Goal: Transaction & Acquisition: Obtain resource

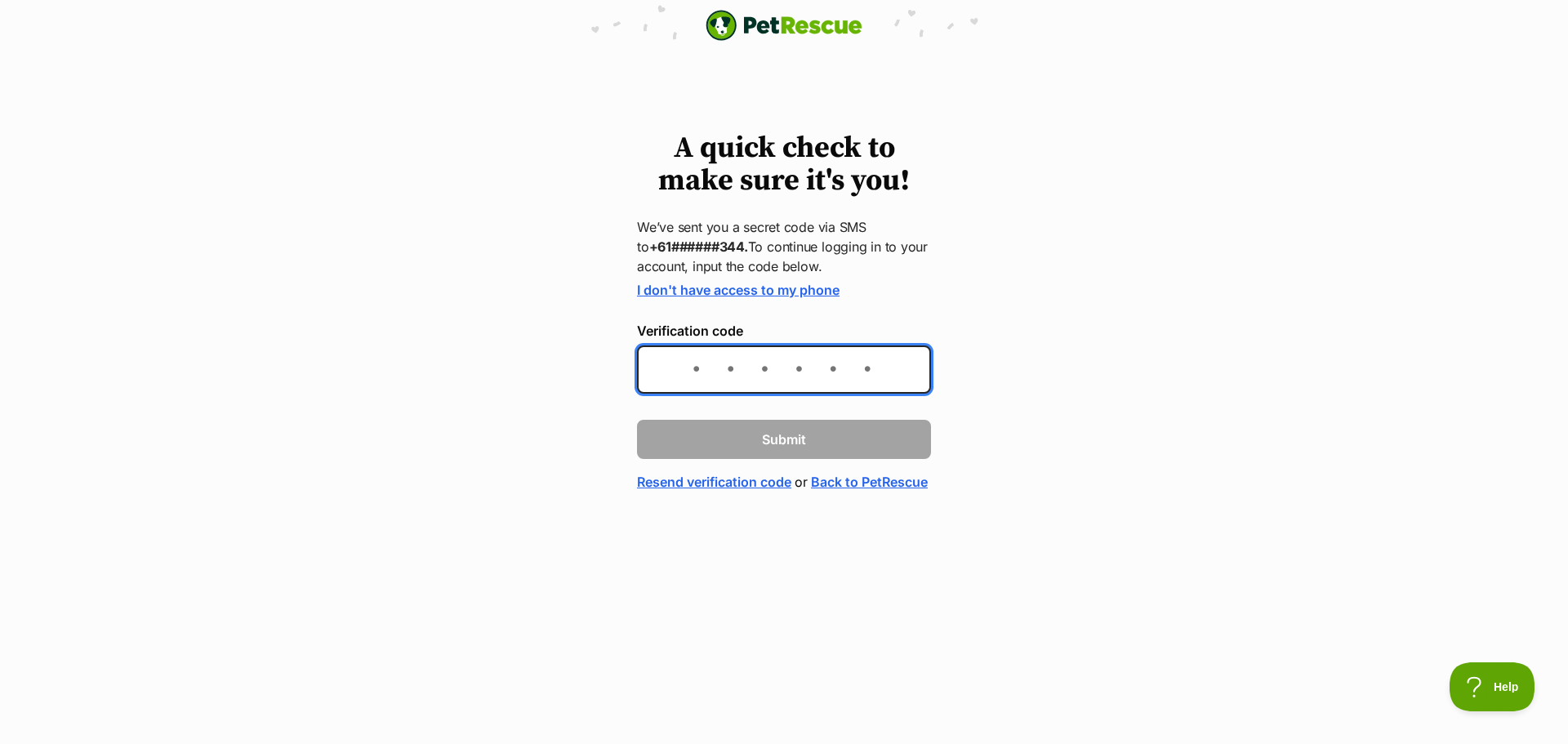
click at [699, 372] on input "Verification code" at bounding box center [784, 369] width 294 height 48
type input "089296"
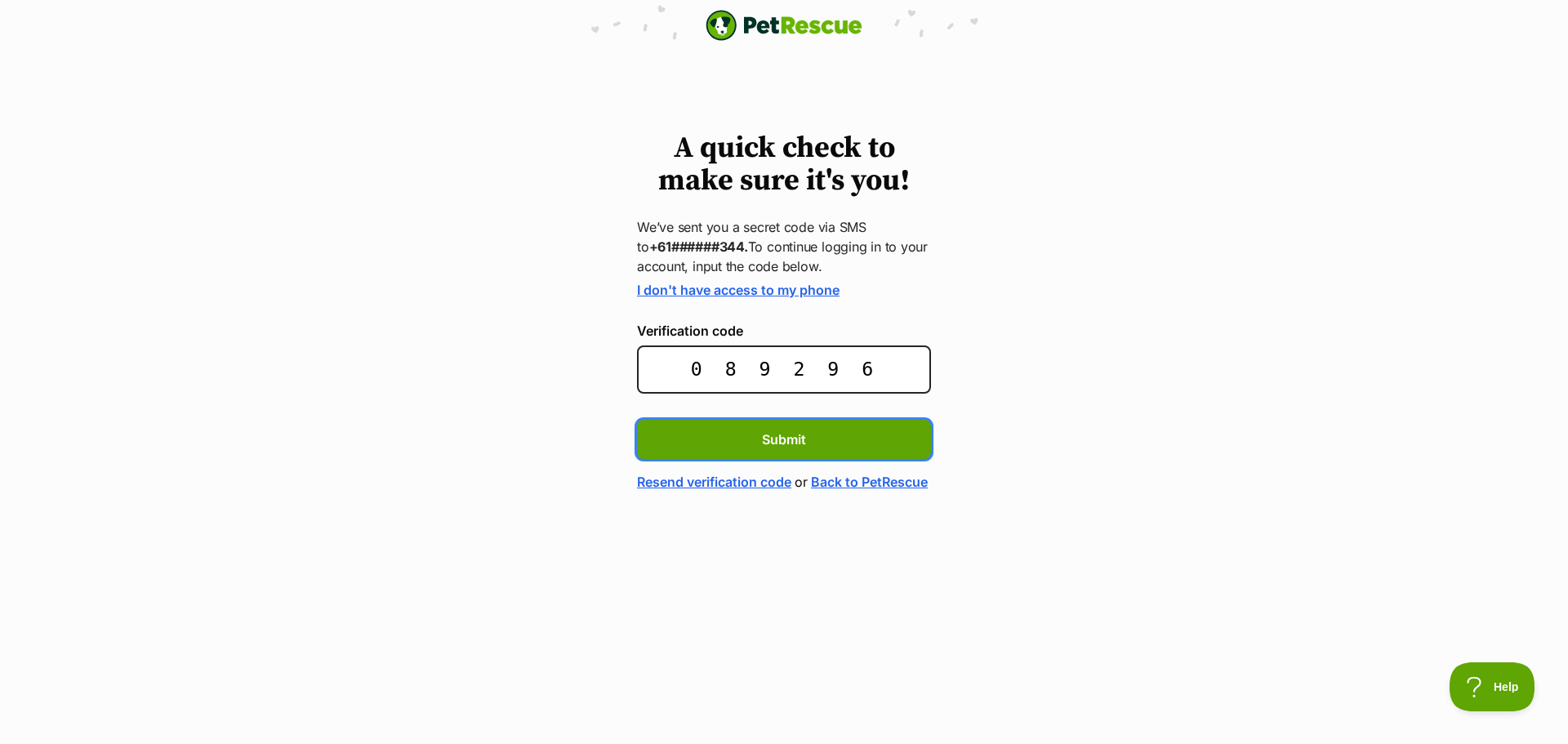
click at [637, 420] on button "Submit" at bounding box center [784, 439] width 294 height 39
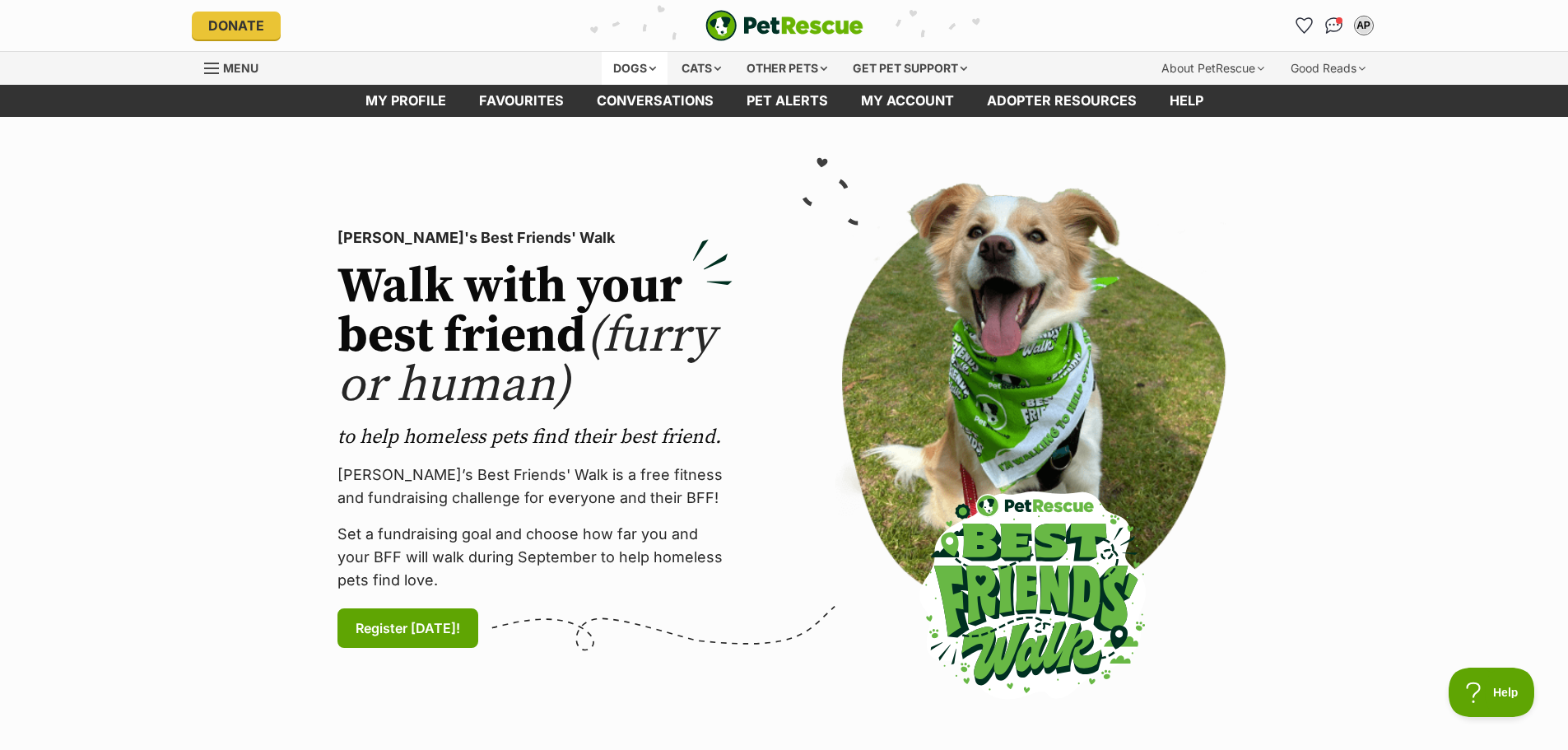
click at [627, 64] on div "Dogs" at bounding box center [634, 68] width 66 height 33
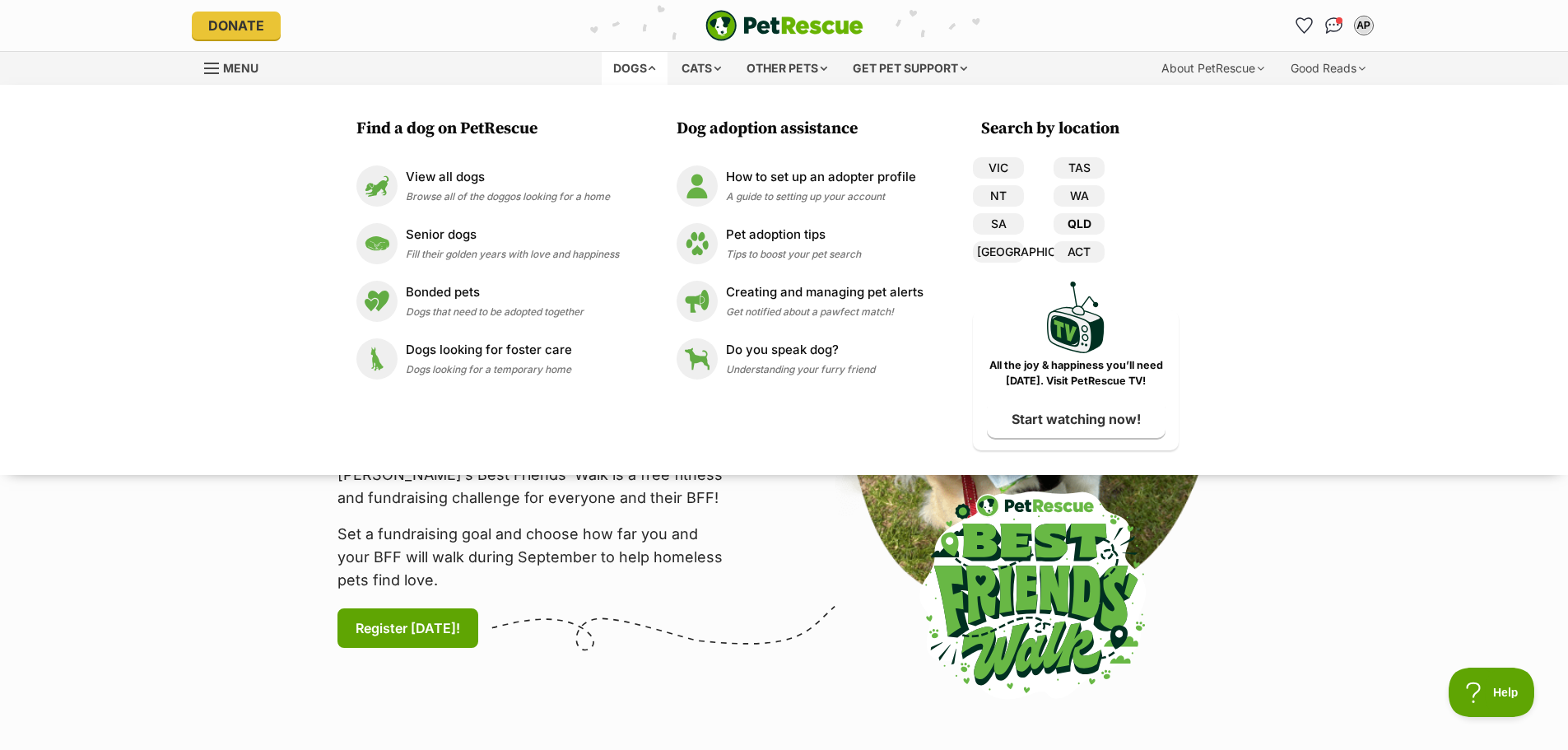
click at [1079, 228] on link "QLD" at bounding box center [1078, 224] width 51 height 21
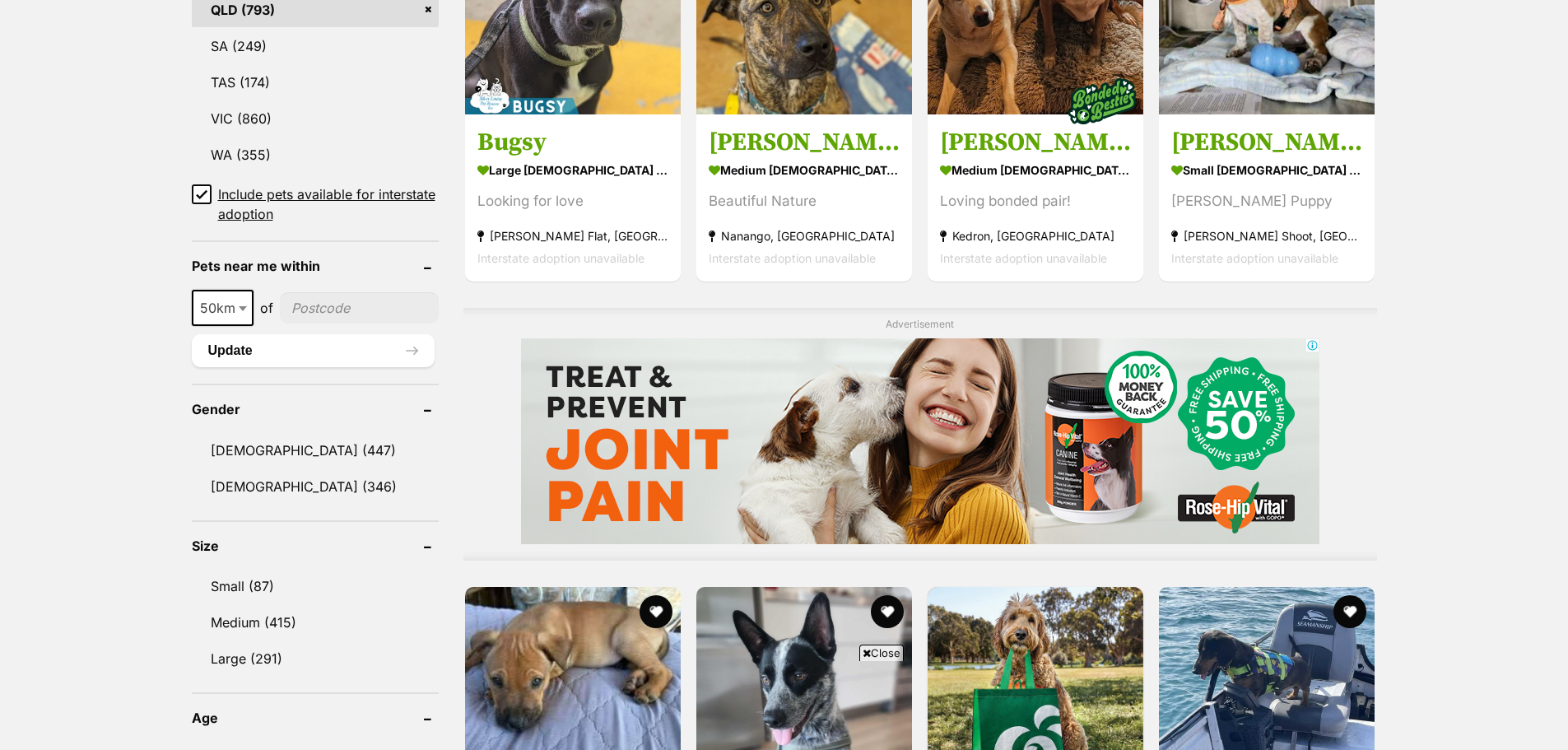
scroll to position [1070, 0]
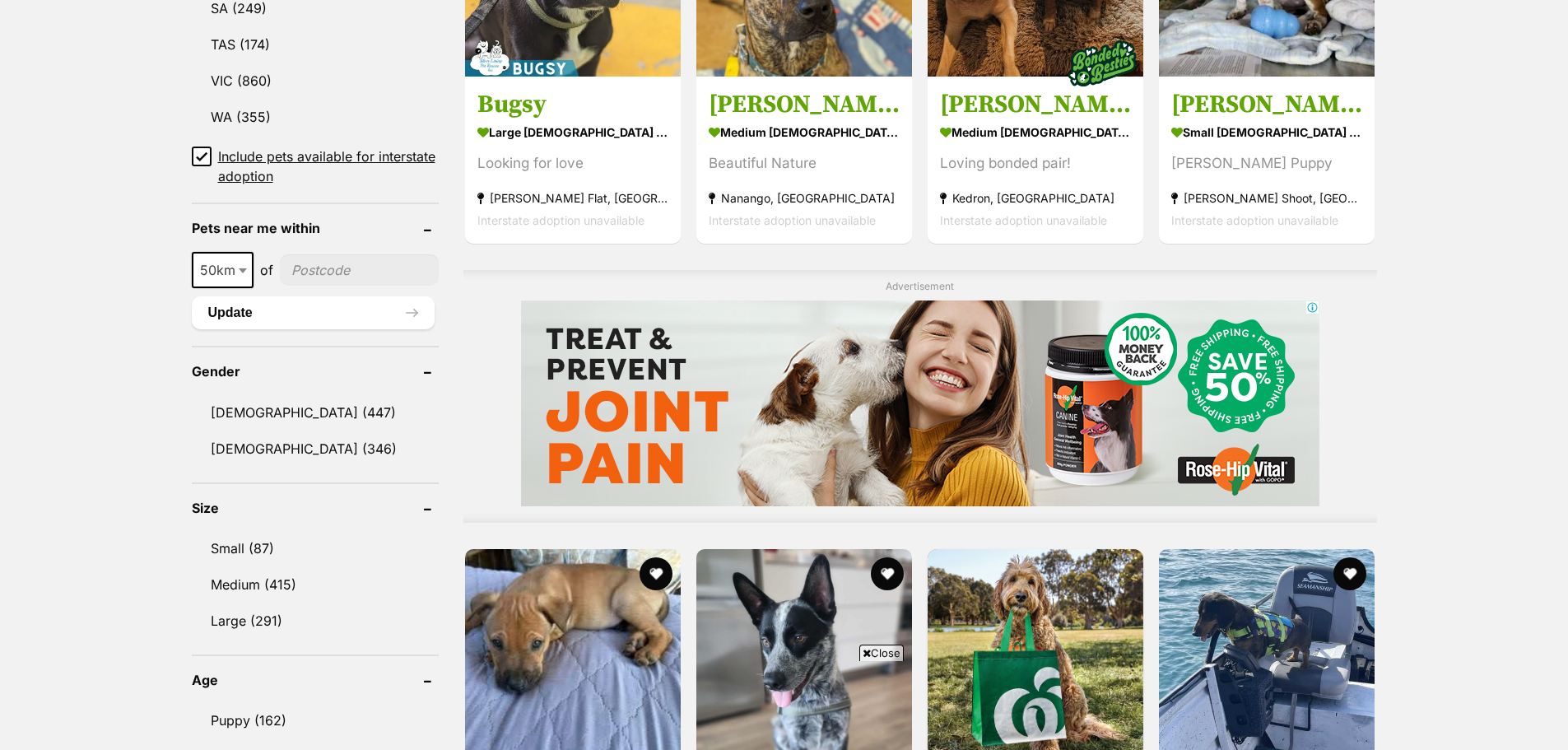
click at [318, 273] on input"] "postcode" at bounding box center [359, 270] width 159 height 31
type input"] "4152"
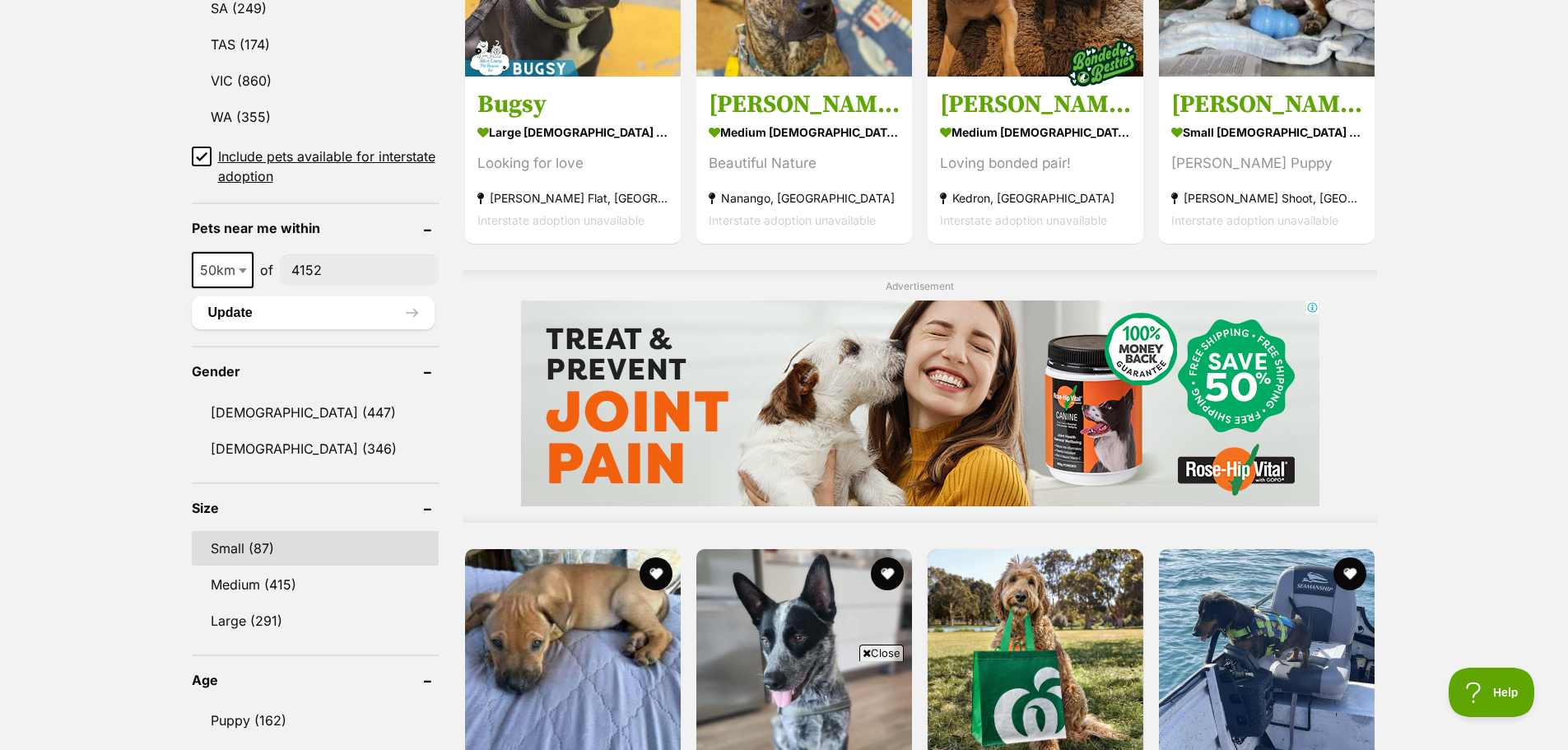
click at [247, 549] on link "Small (87)" at bounding box center [315, 549] width 247 height 35
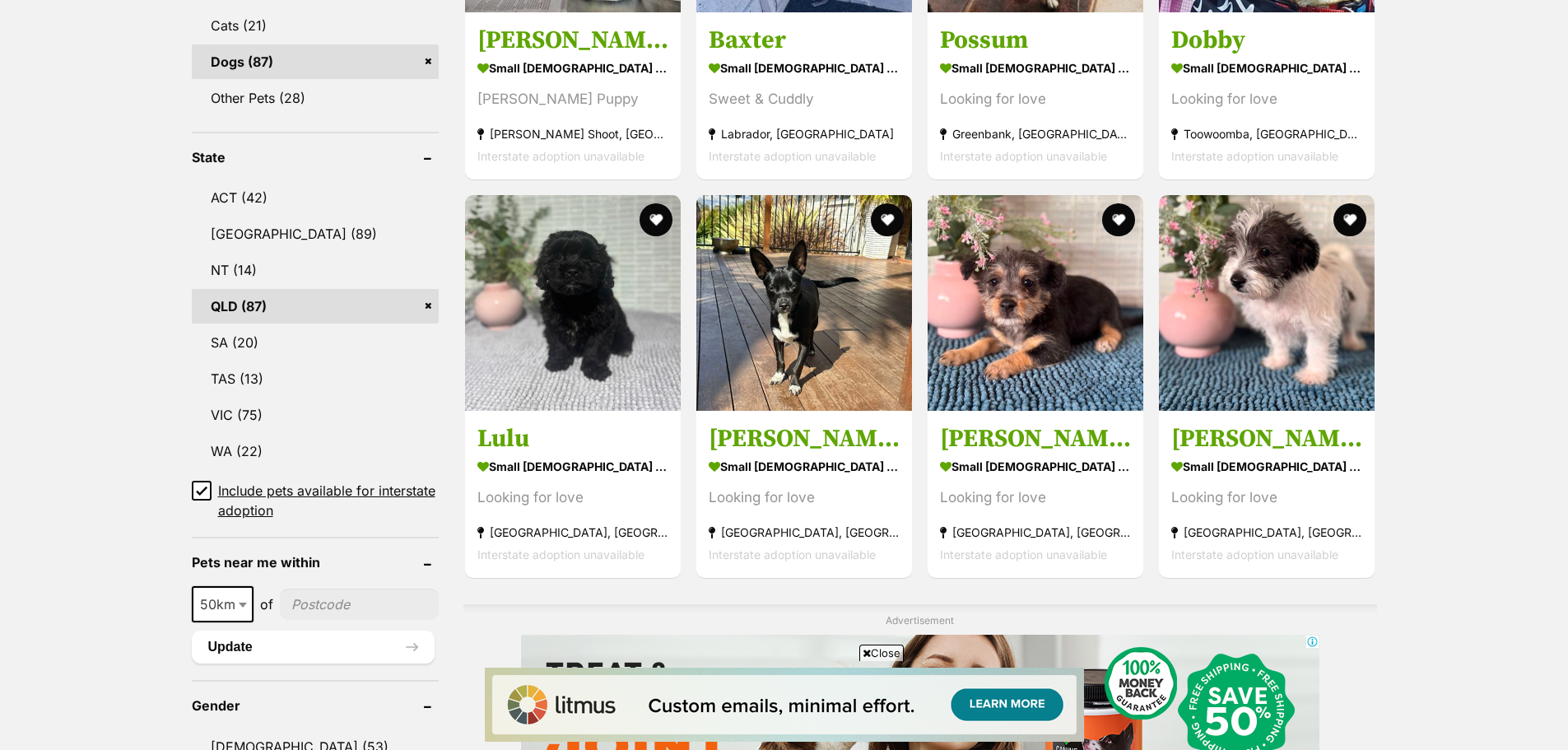
scroll to position [823, 0]
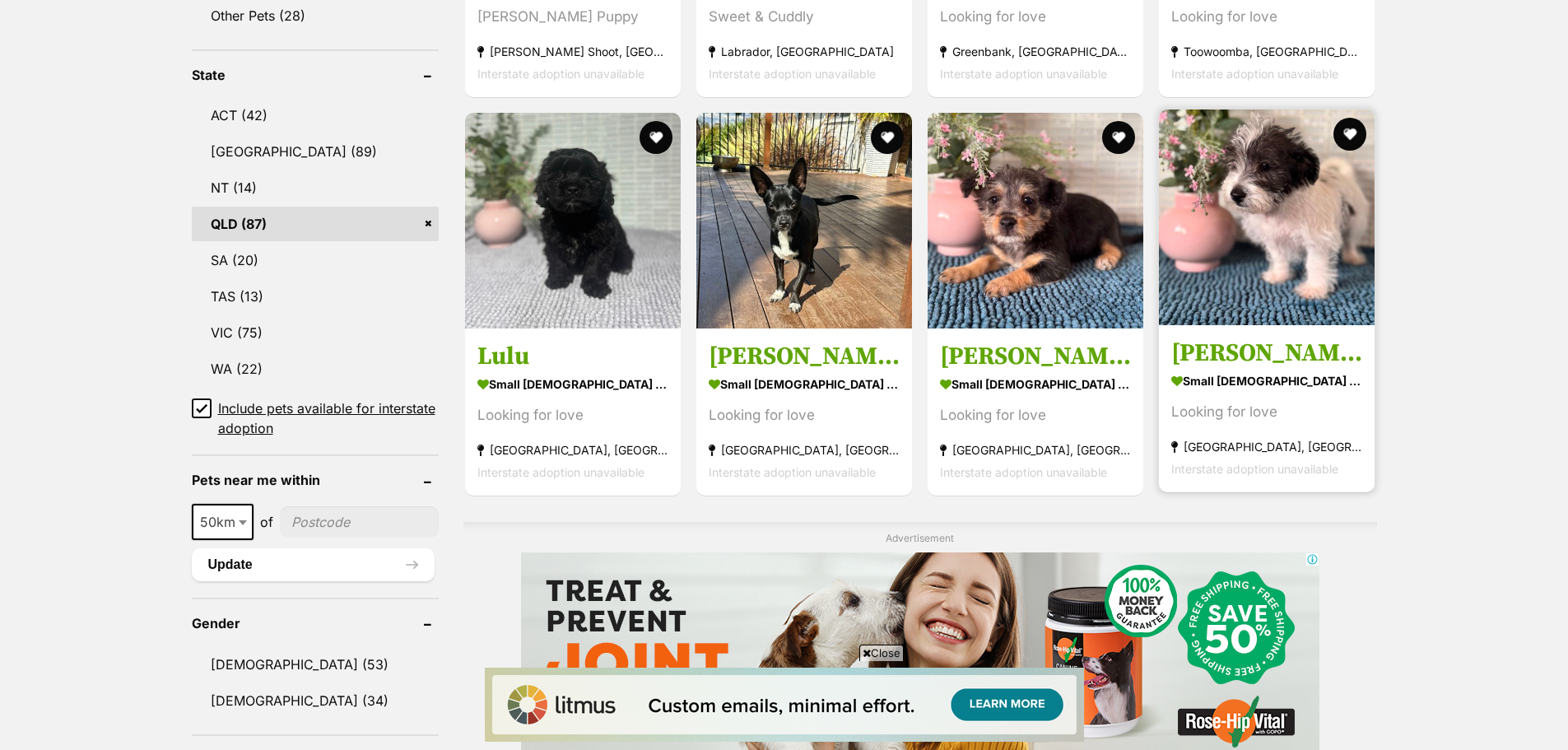
click at [1260, 208] on img at bounding box center [1267, 218] width 216 height 216
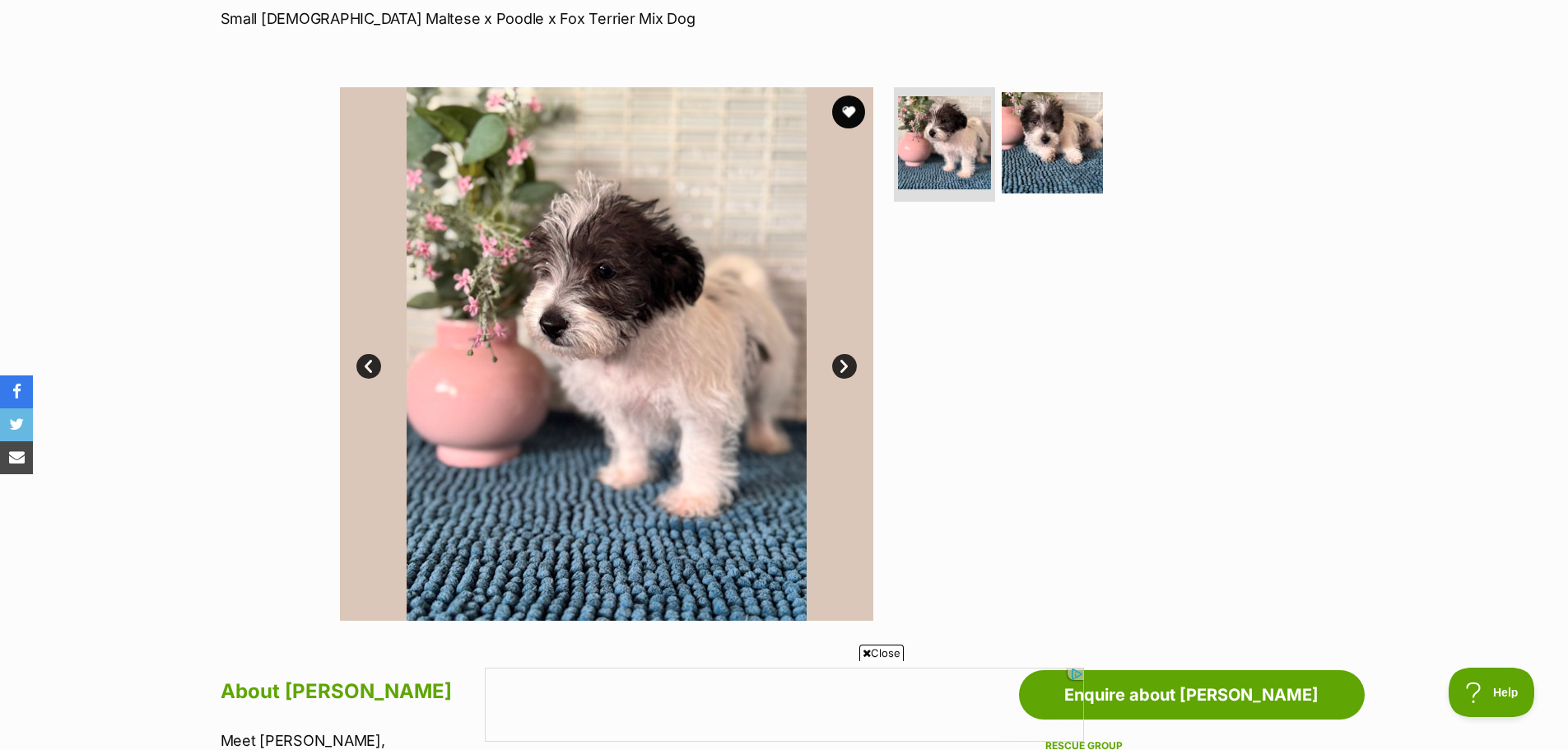
scroll to position [82, 0]
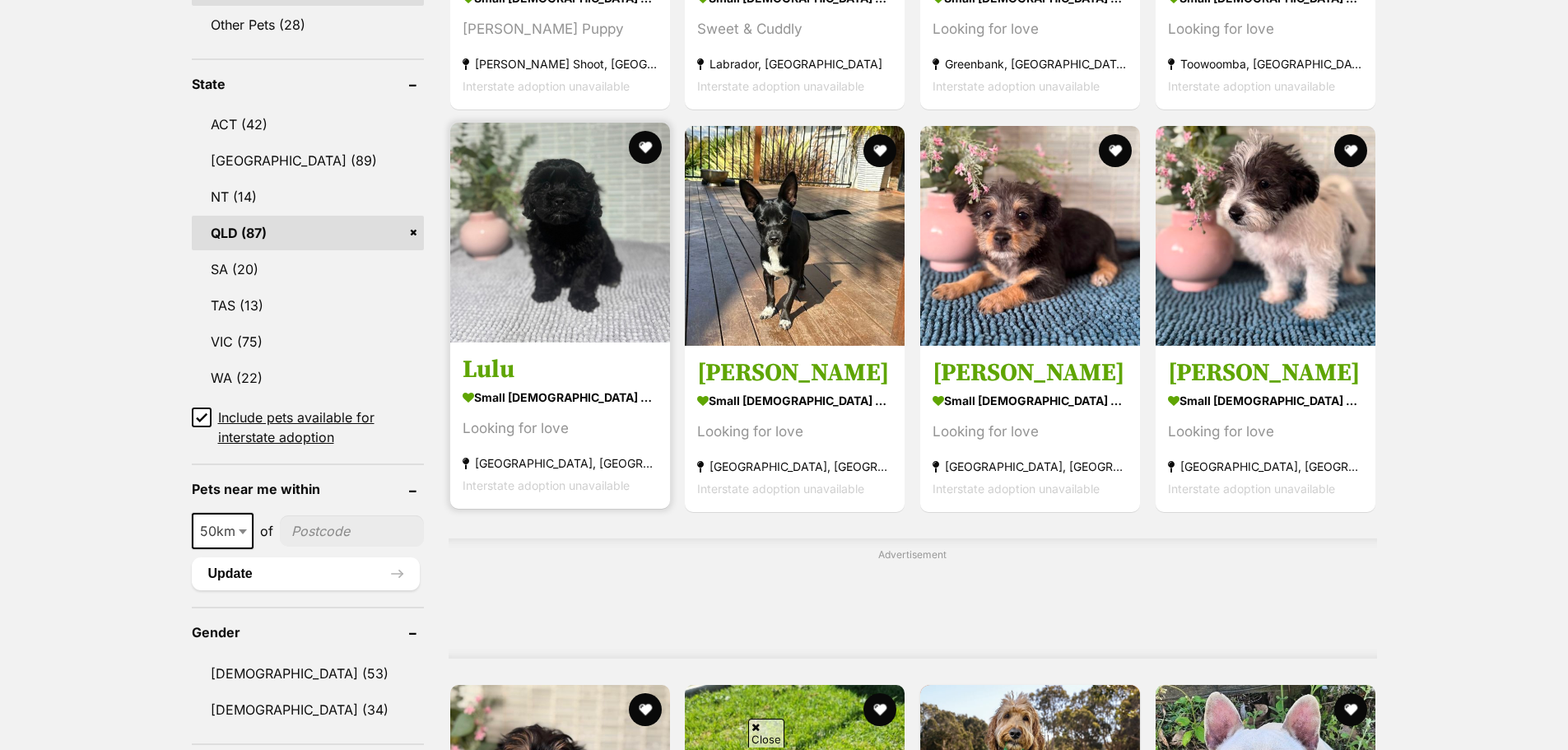
scroll to position [815, 0]
click at [521, 390] on strong "small [DEMOGRAPHIC_DATA] Dog" at bounding box center [560, 397] width 195 height 24
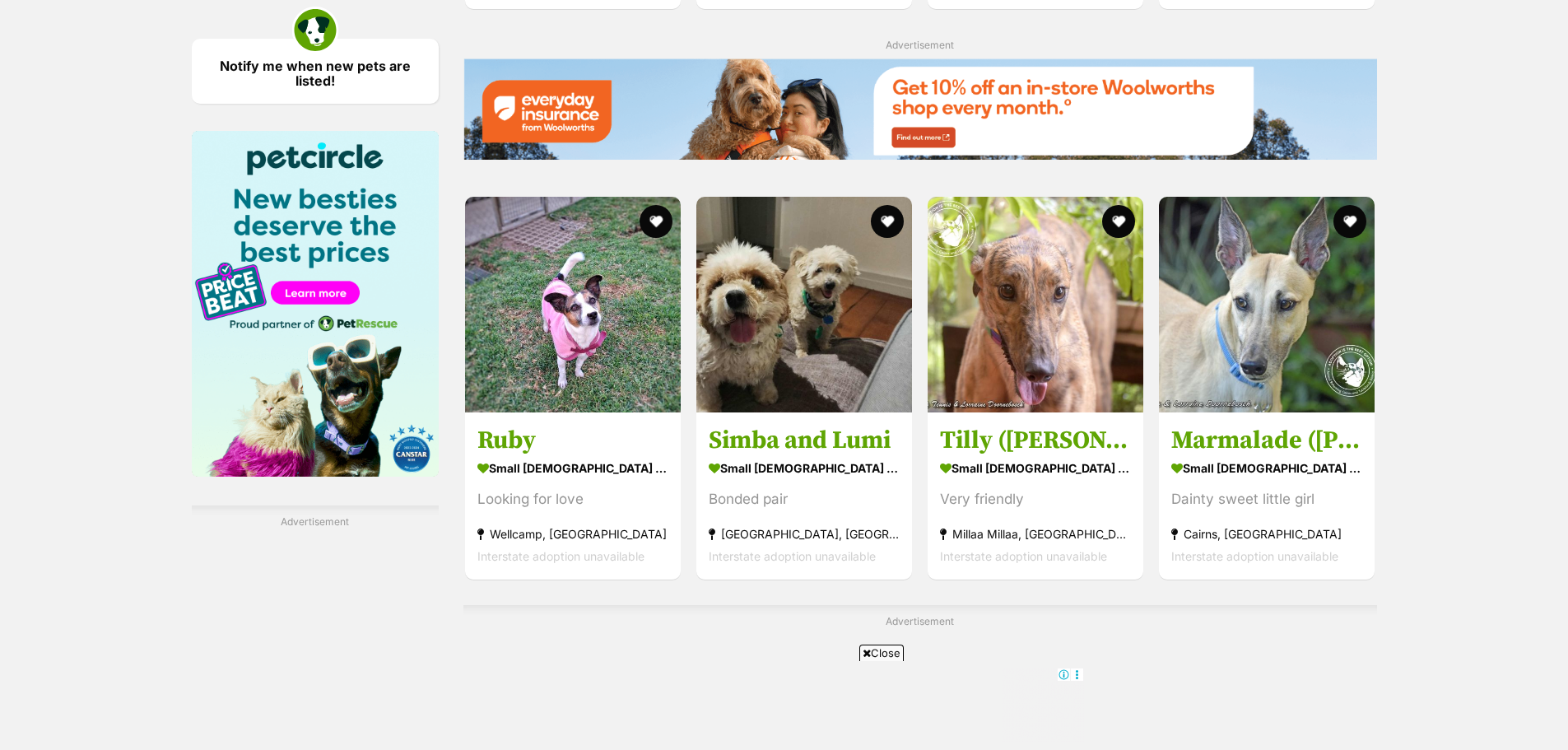
scroll to position [2461, 0]
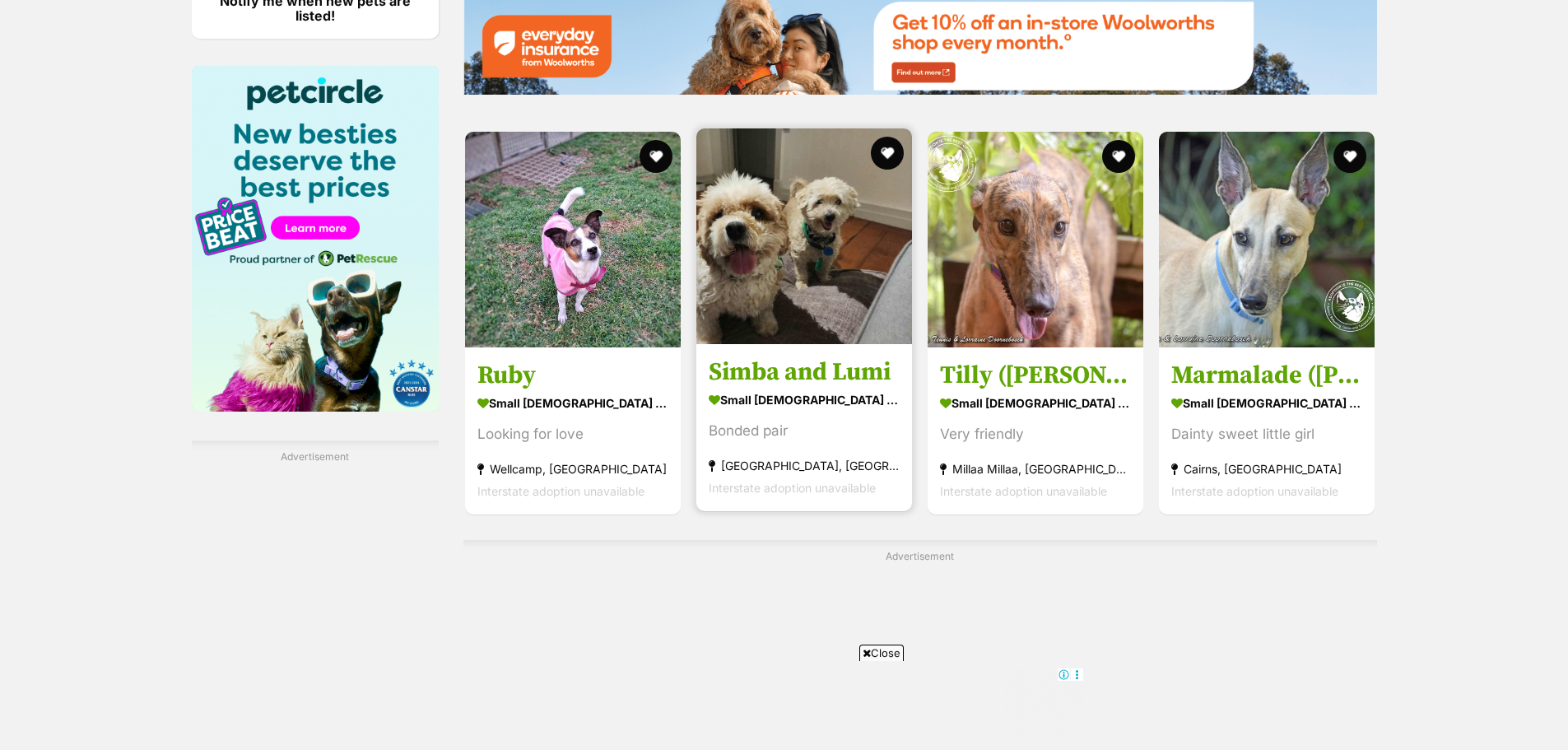
click at [787, 365] on h3 "Simba and Lumi" at bounding box center [804, 371] width 191 height 31
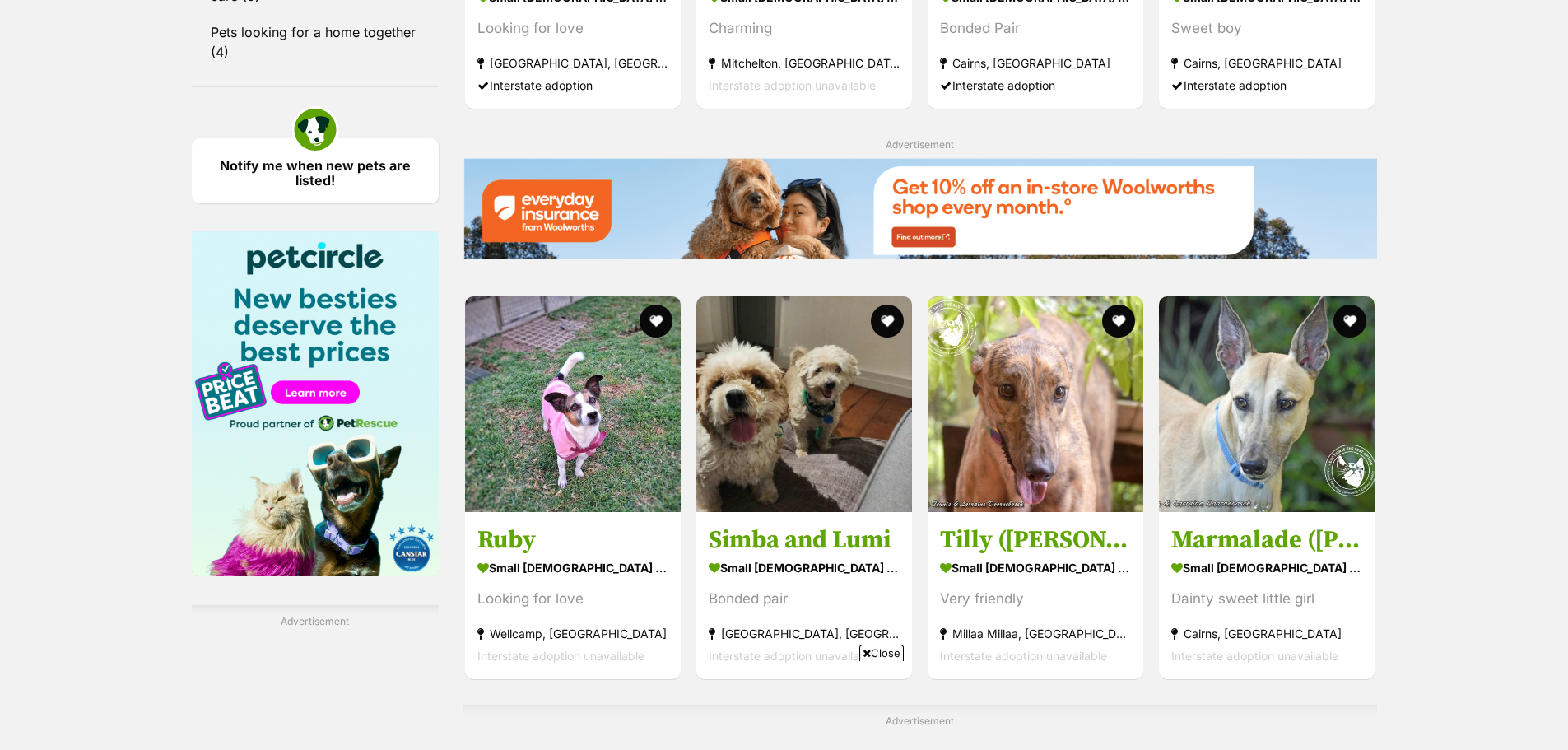
click at [931, 663] on div "Close" at bounding box center [784, 705] width 599 height 91
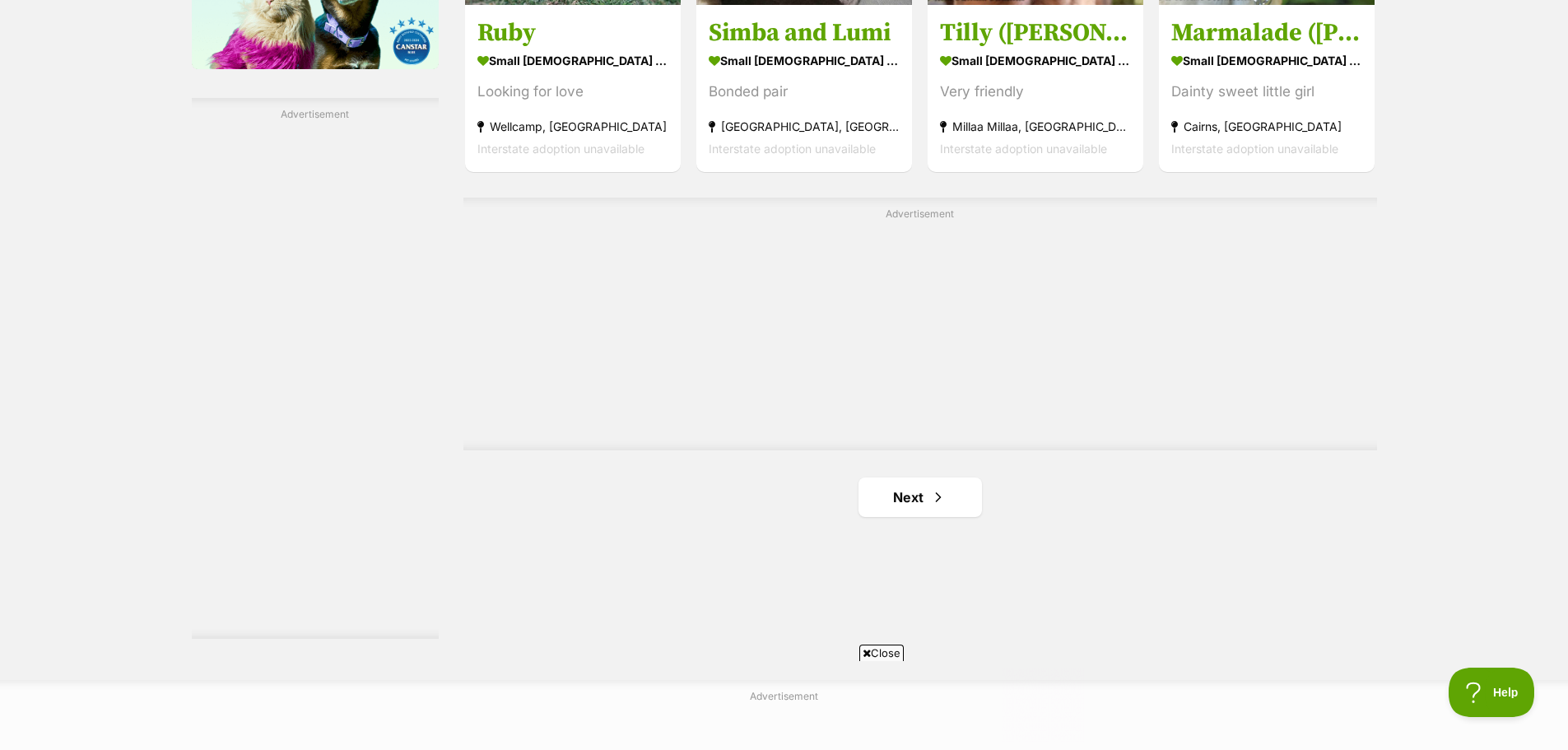
scroll to position [2882, 0]
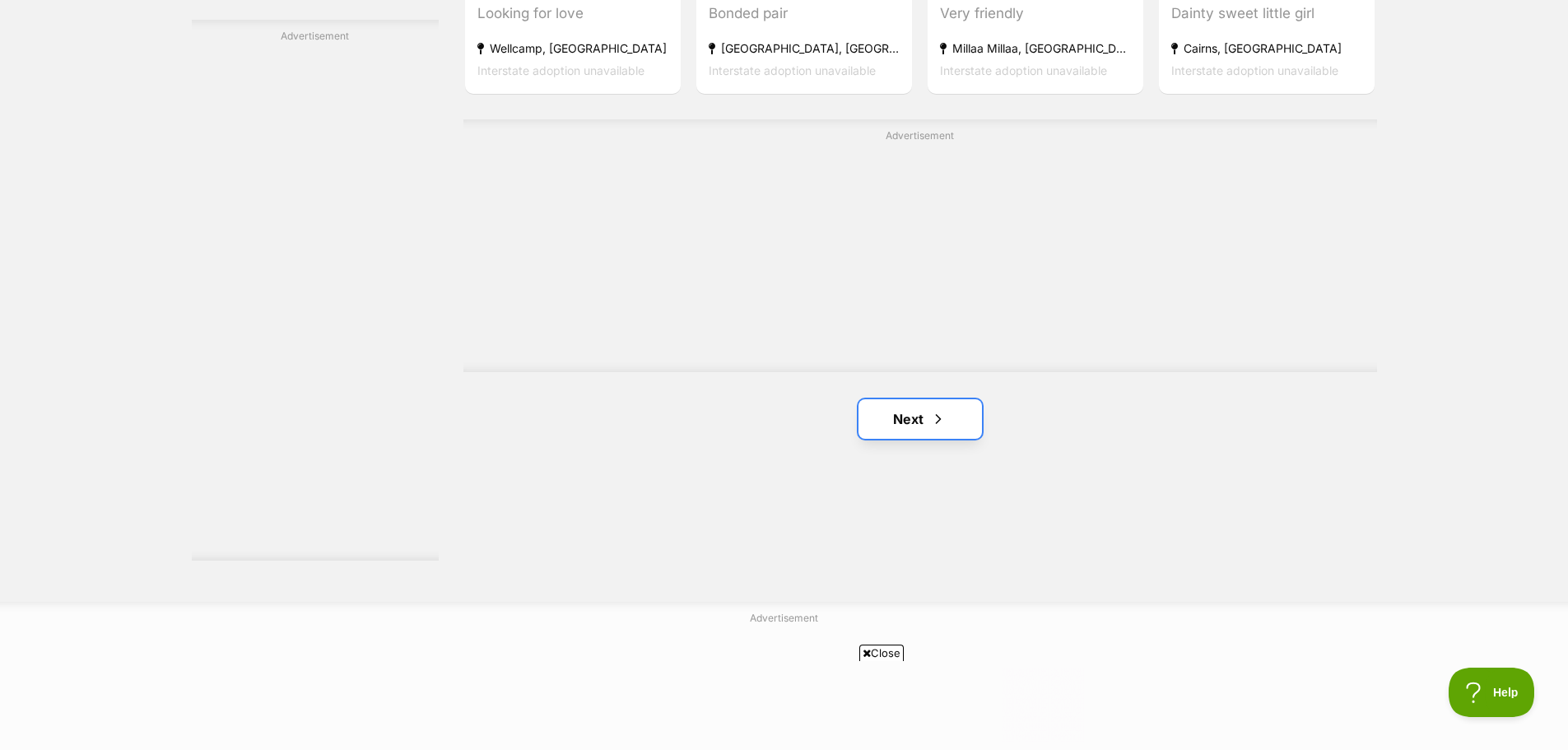
click at [919, 411] on link "Next" at bounding box center [920, 418] width 123 height 40
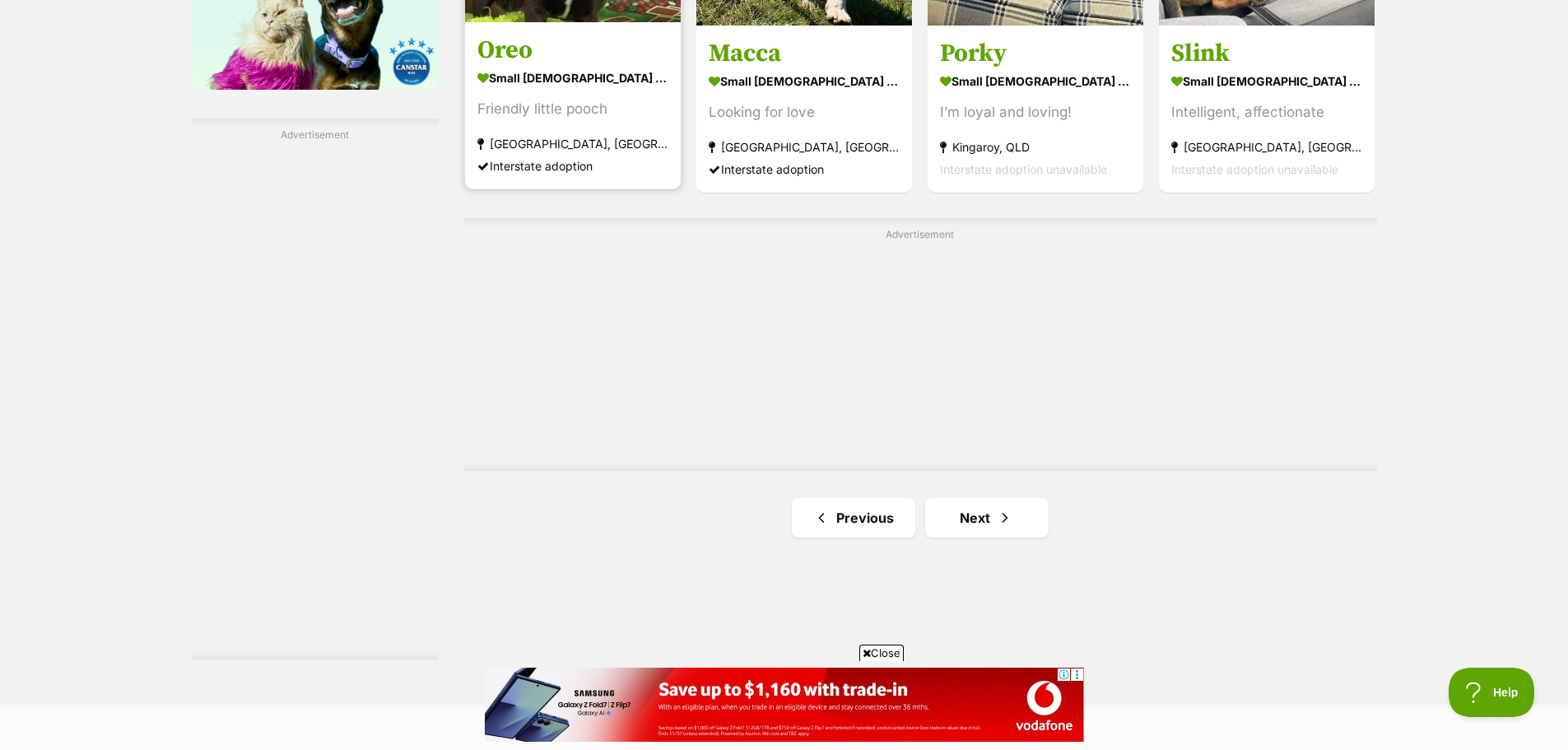
scroll to position [2799, 0]
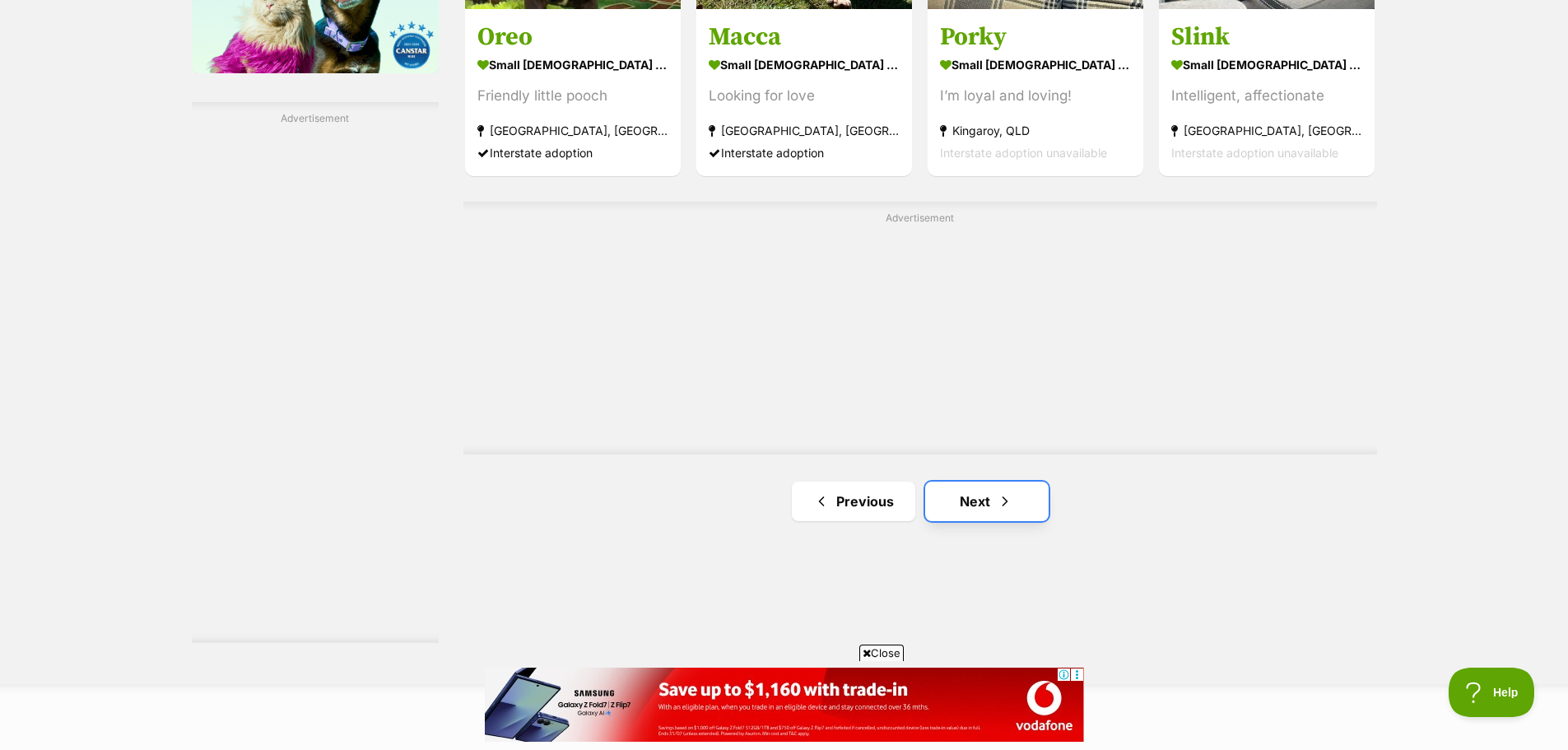
click at [962, 491] on link "Next" at bounding box center [987, 501] width 123 height 40
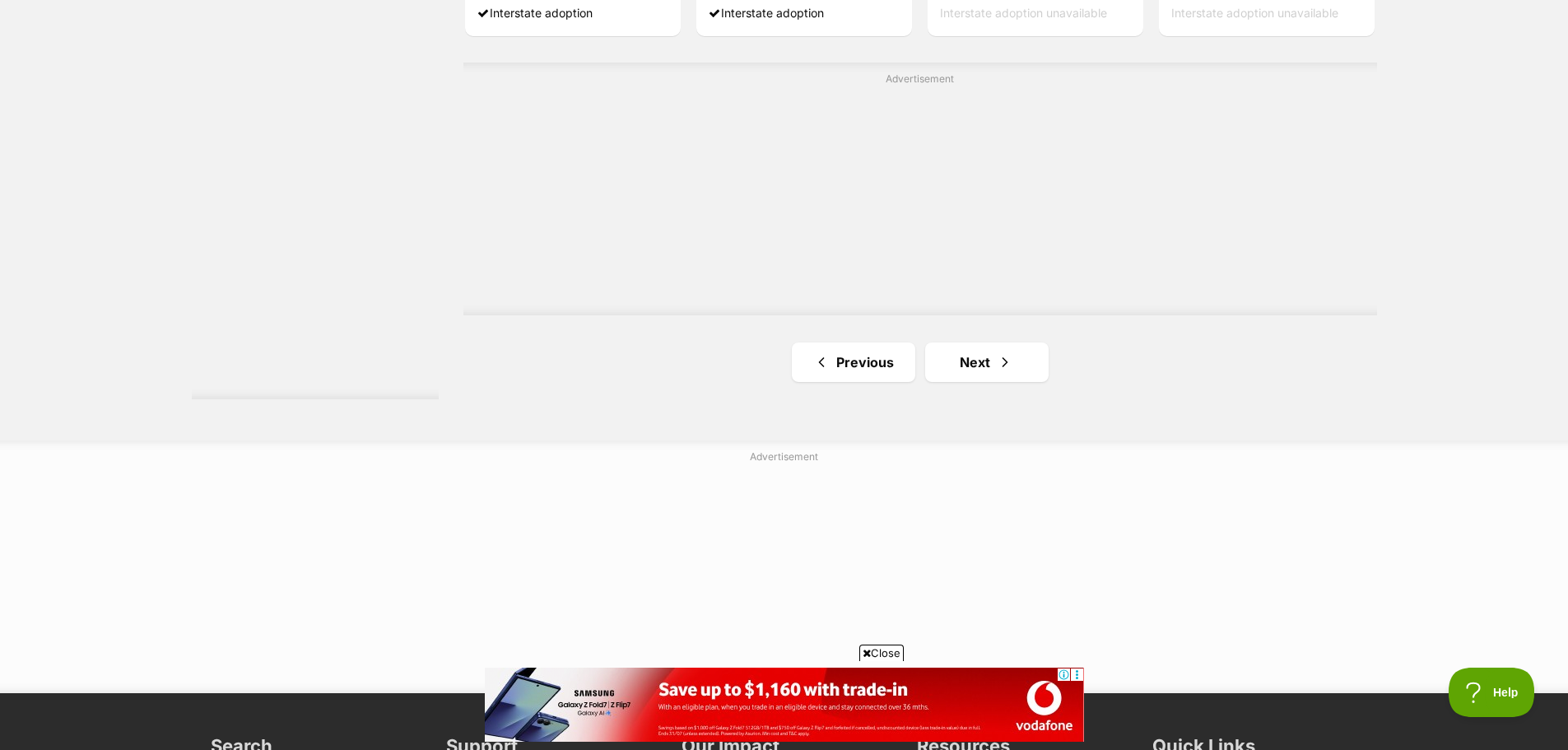
scroll to position [3046, 0]
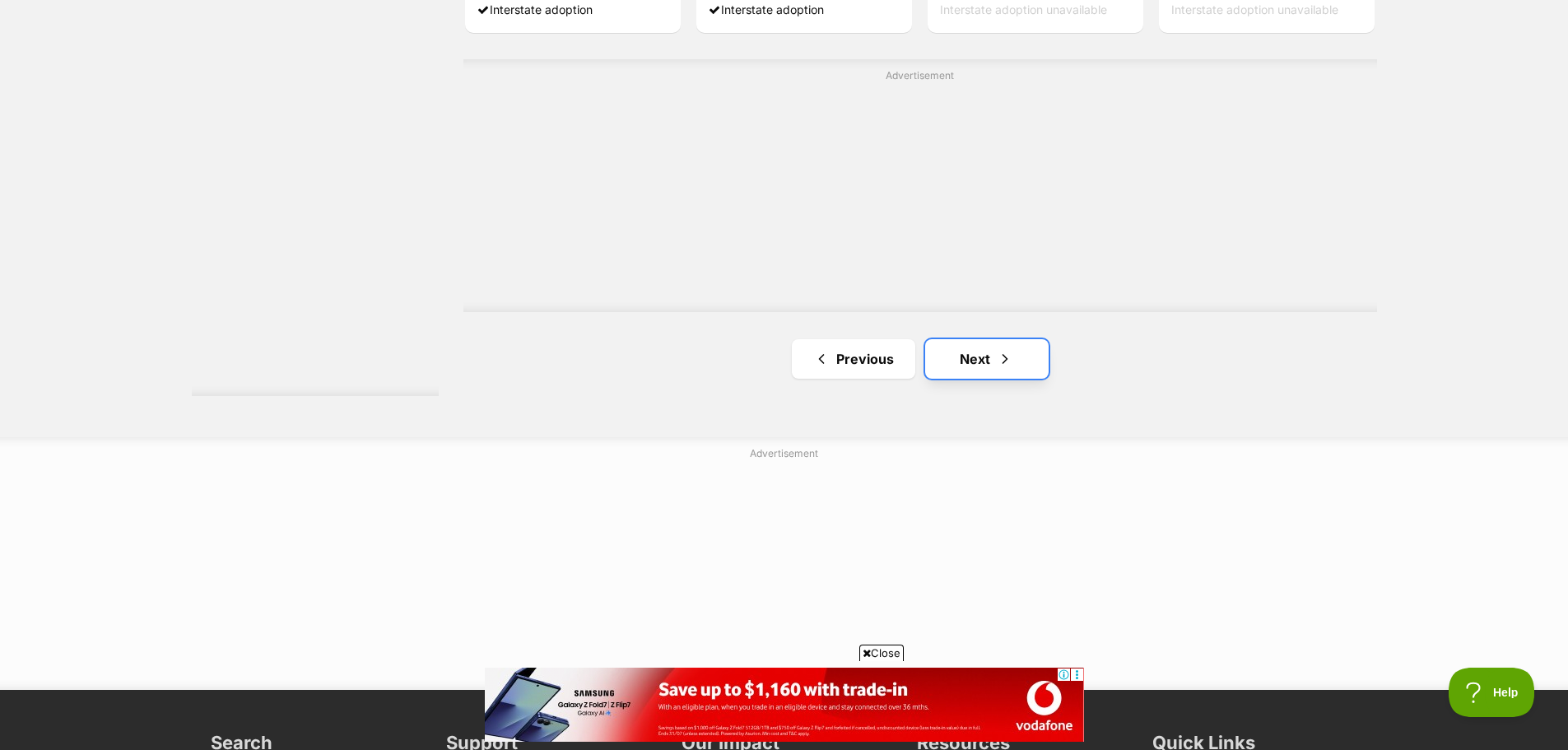
click at [997, 351] on span "Next page" at bounding box center [1004, 359] width 16 height 20
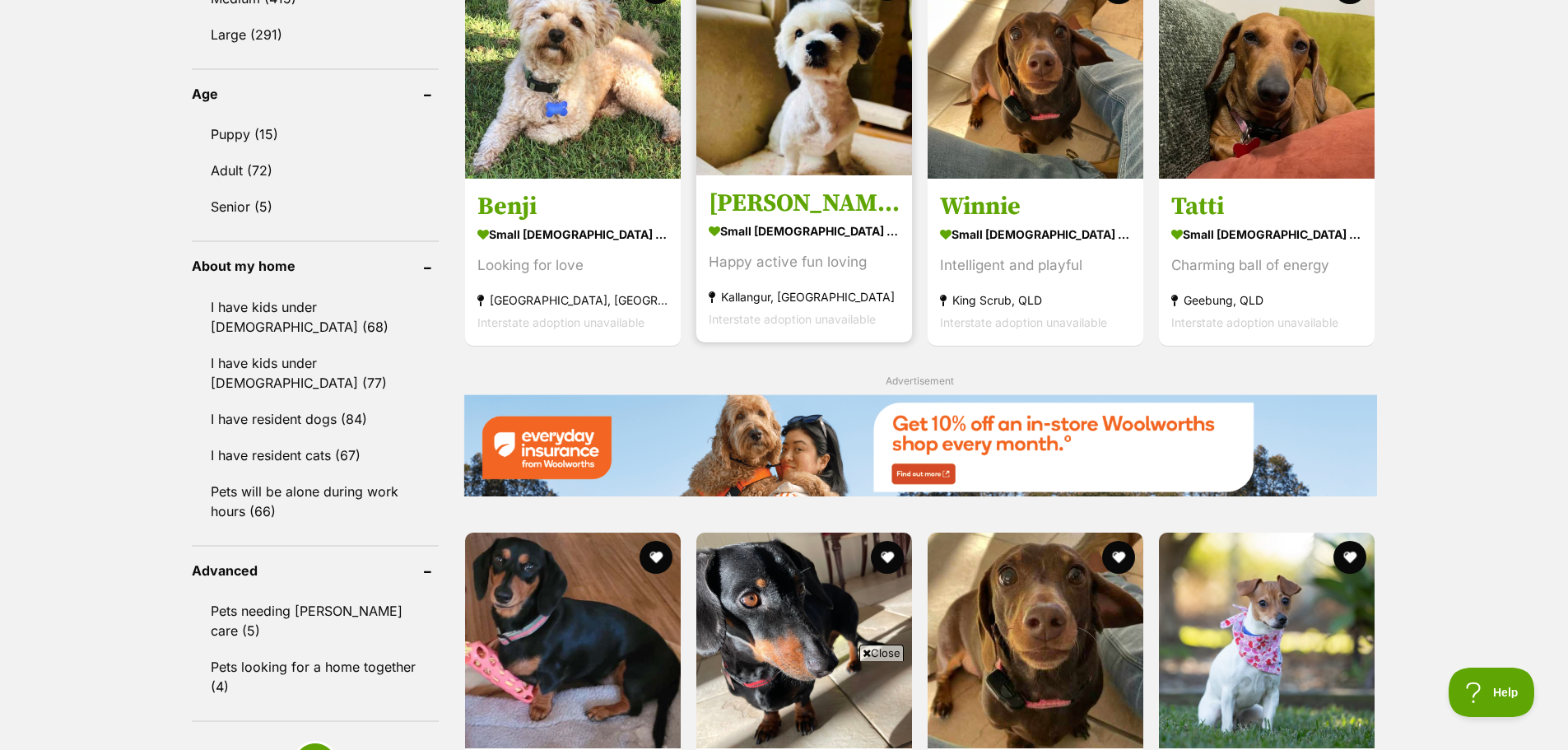
scroll to position [1647, 0]
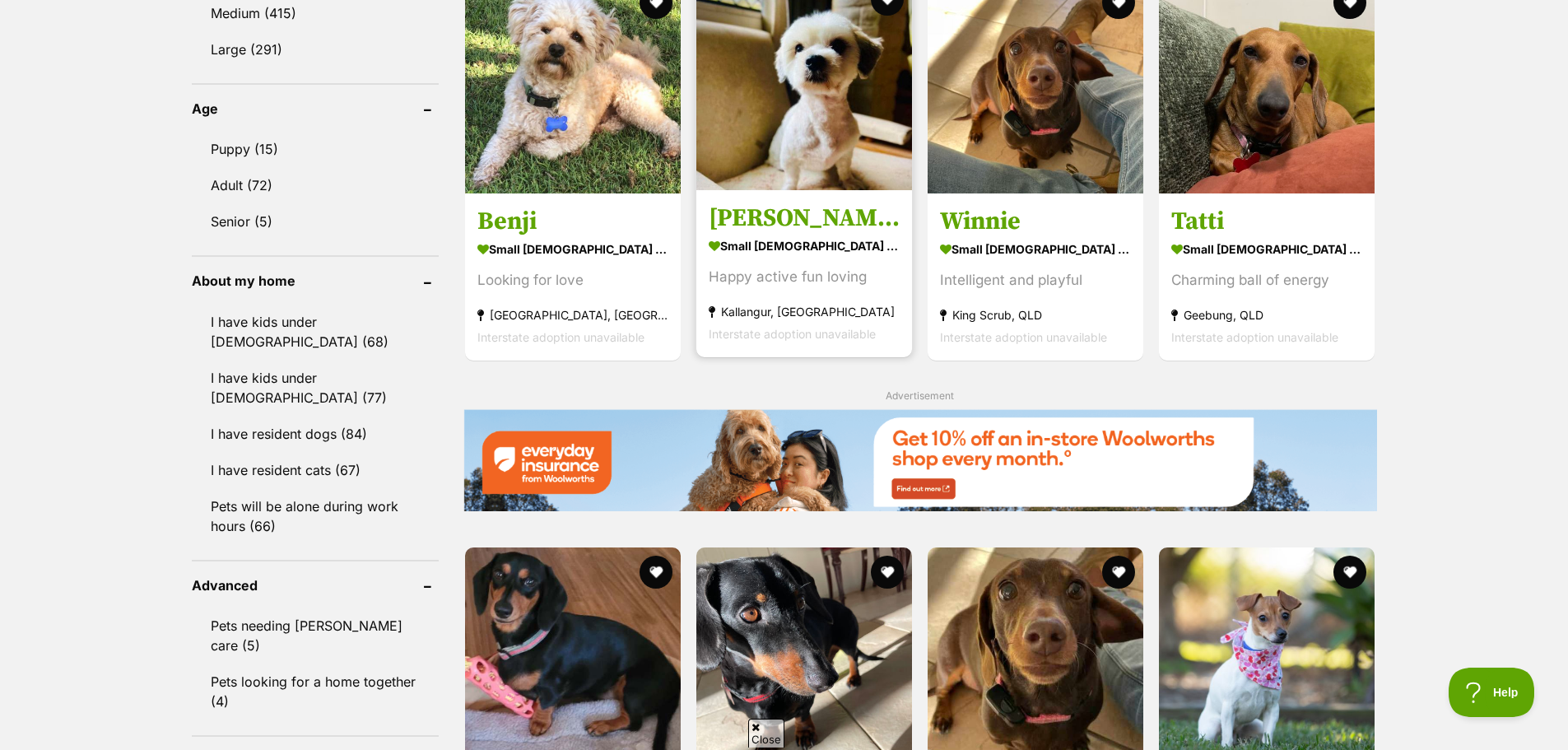
click at [758, 246] on strong "small male Dog" at bounding box center [804, 245] width 191 height 24
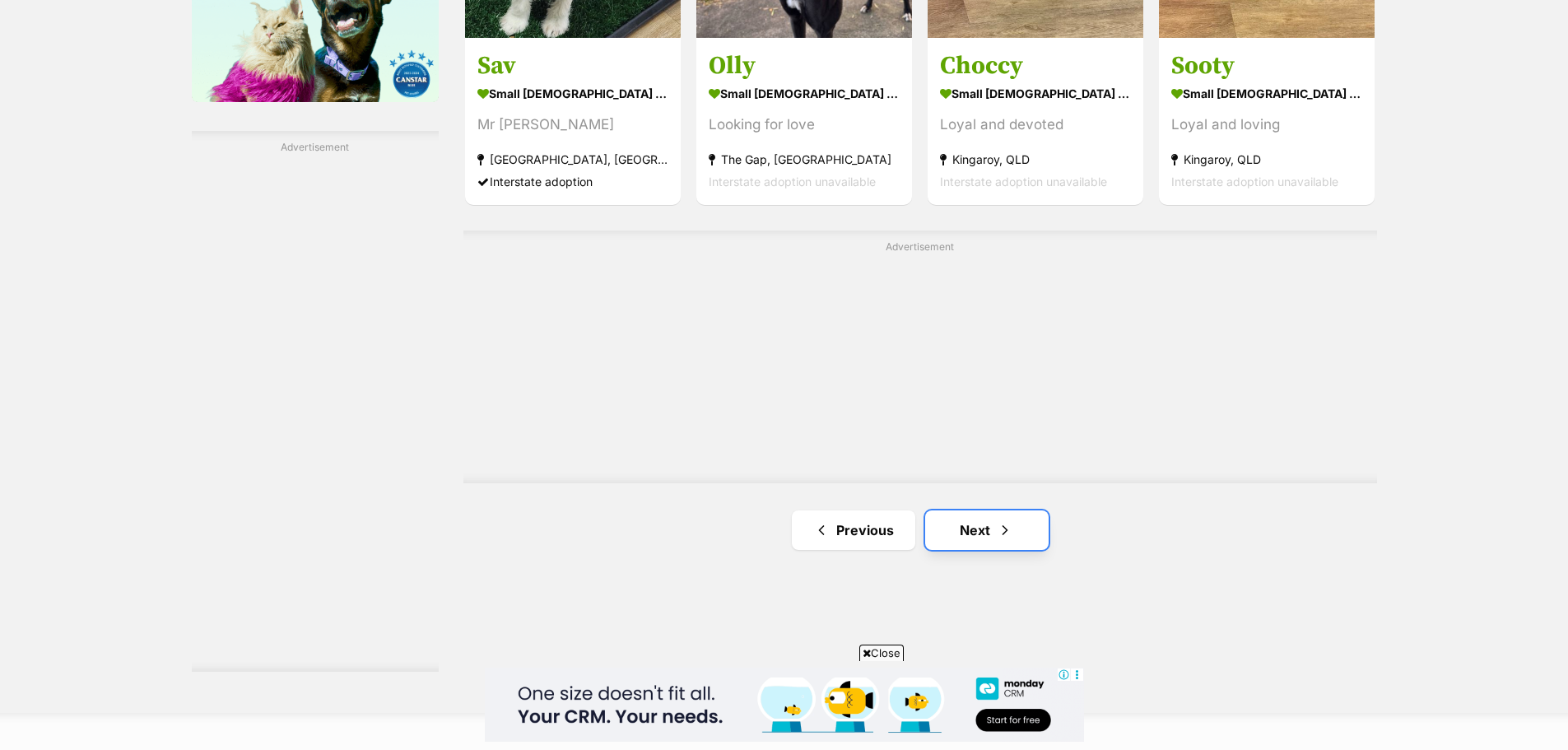
click at [973, 517] on link "Next" at bounding box center [987, 530] width 123 height 40
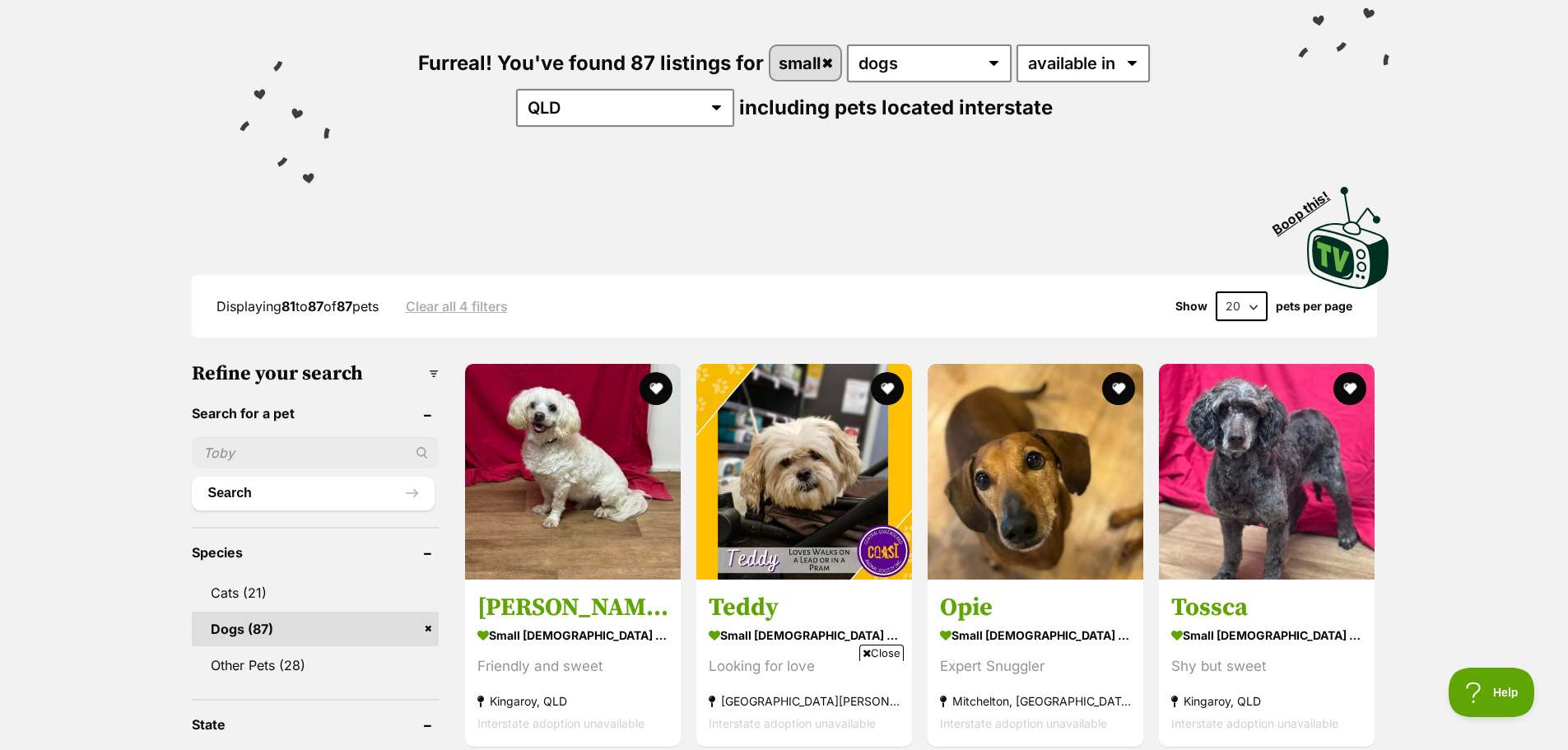
scroll to position [247, 0]
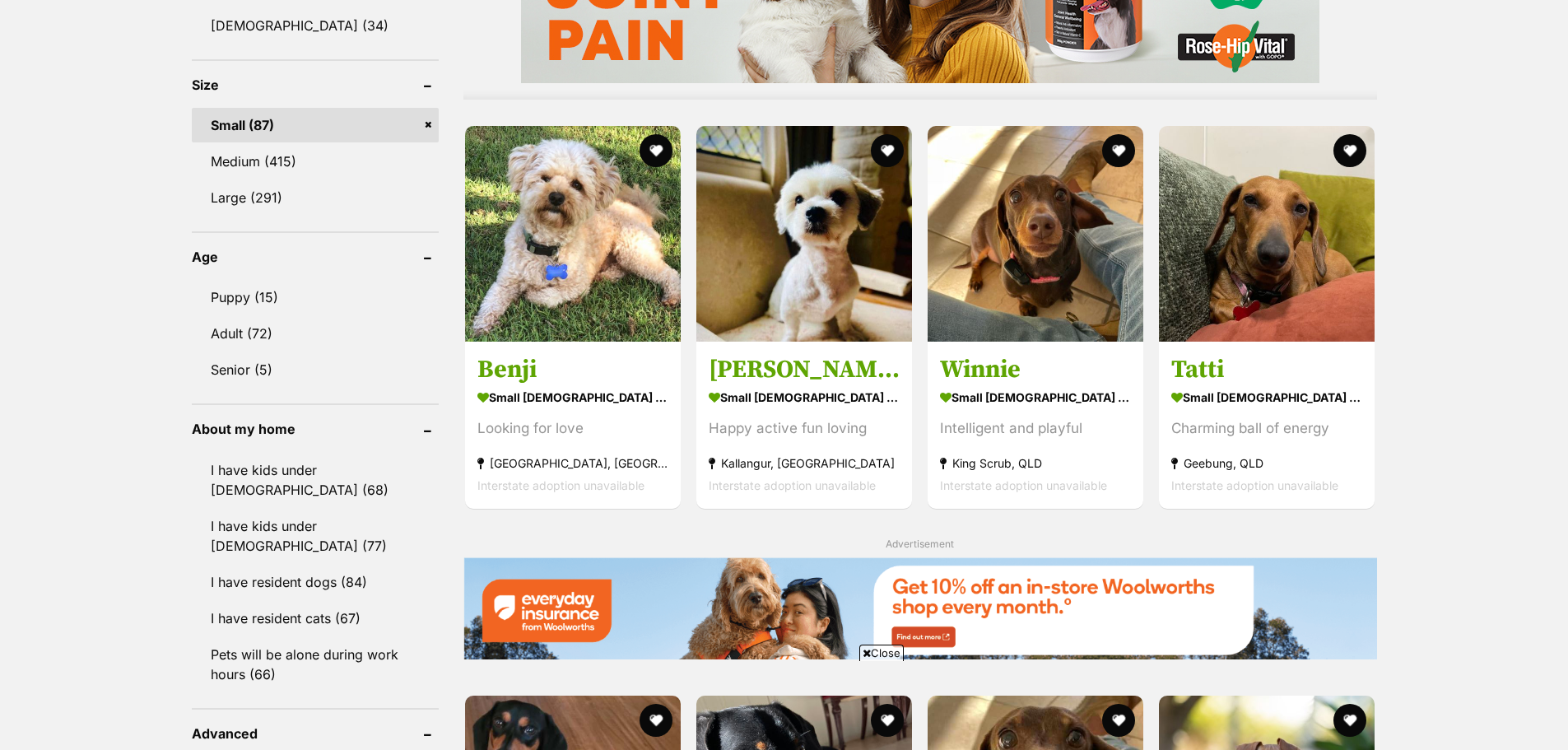
scroll to position [1473, 0]
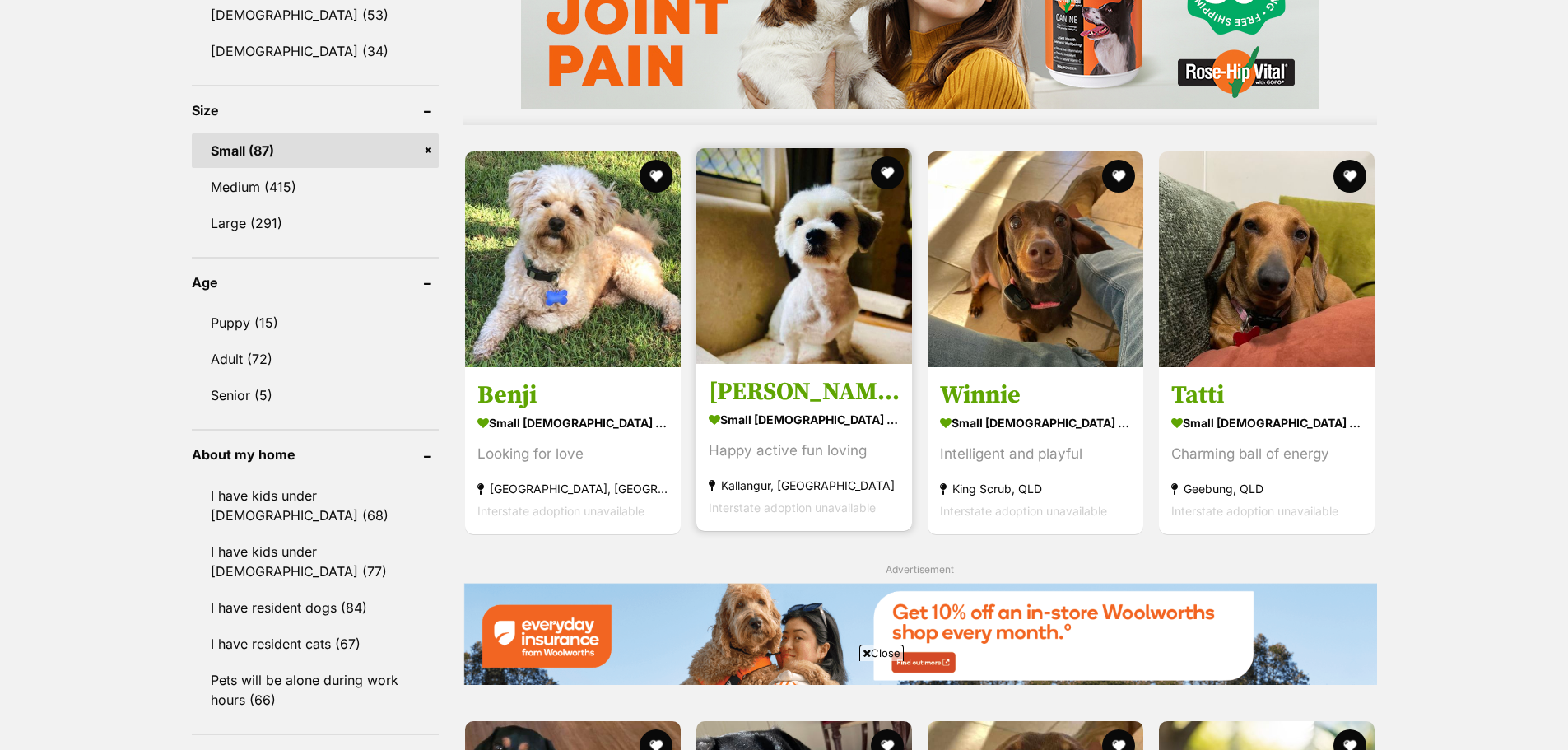
click at [815, 279] on img at bounding box center [805, 256] width 216 height 216
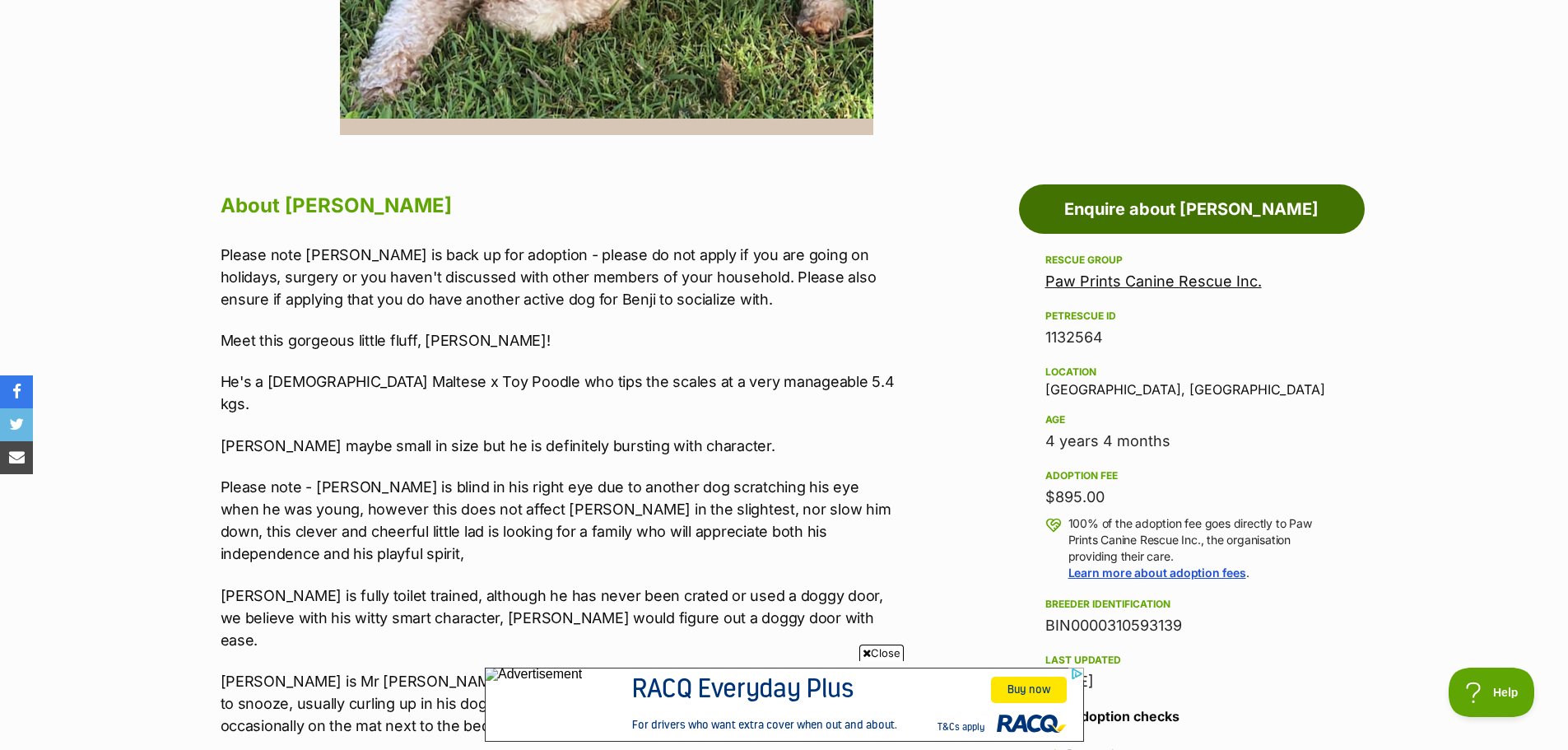
click at [1201, 203] on link "Enquire about Benji" at bounding box center [1191, 208] width 346 height 49
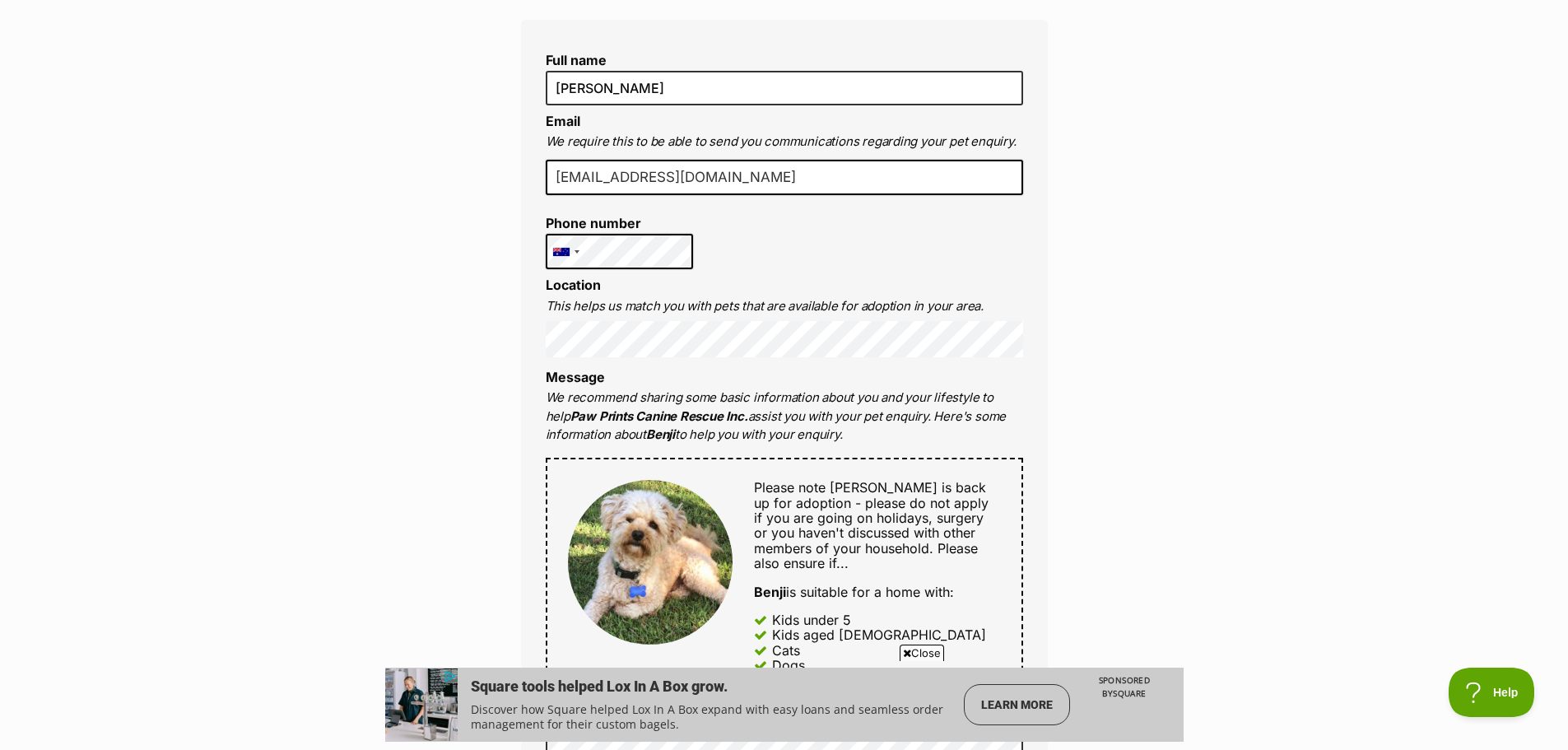
scroll to position [412, 0]
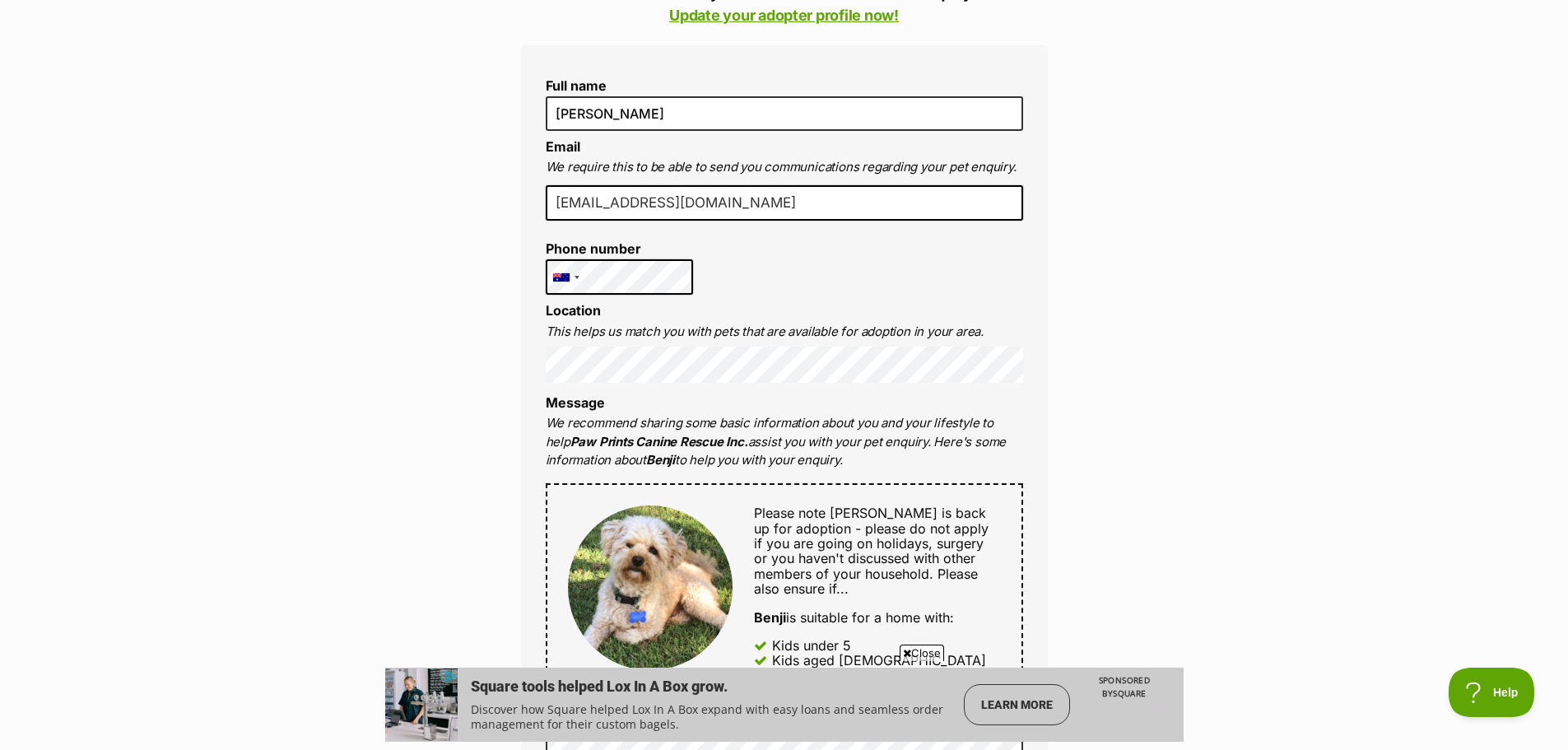
click at [676, 274] on li "Phone number United States +1 United Kingdom +44 Afghanistan (‫افغانستان‬‎) +93…" at bounding box center [620, 268] width 148 height 54
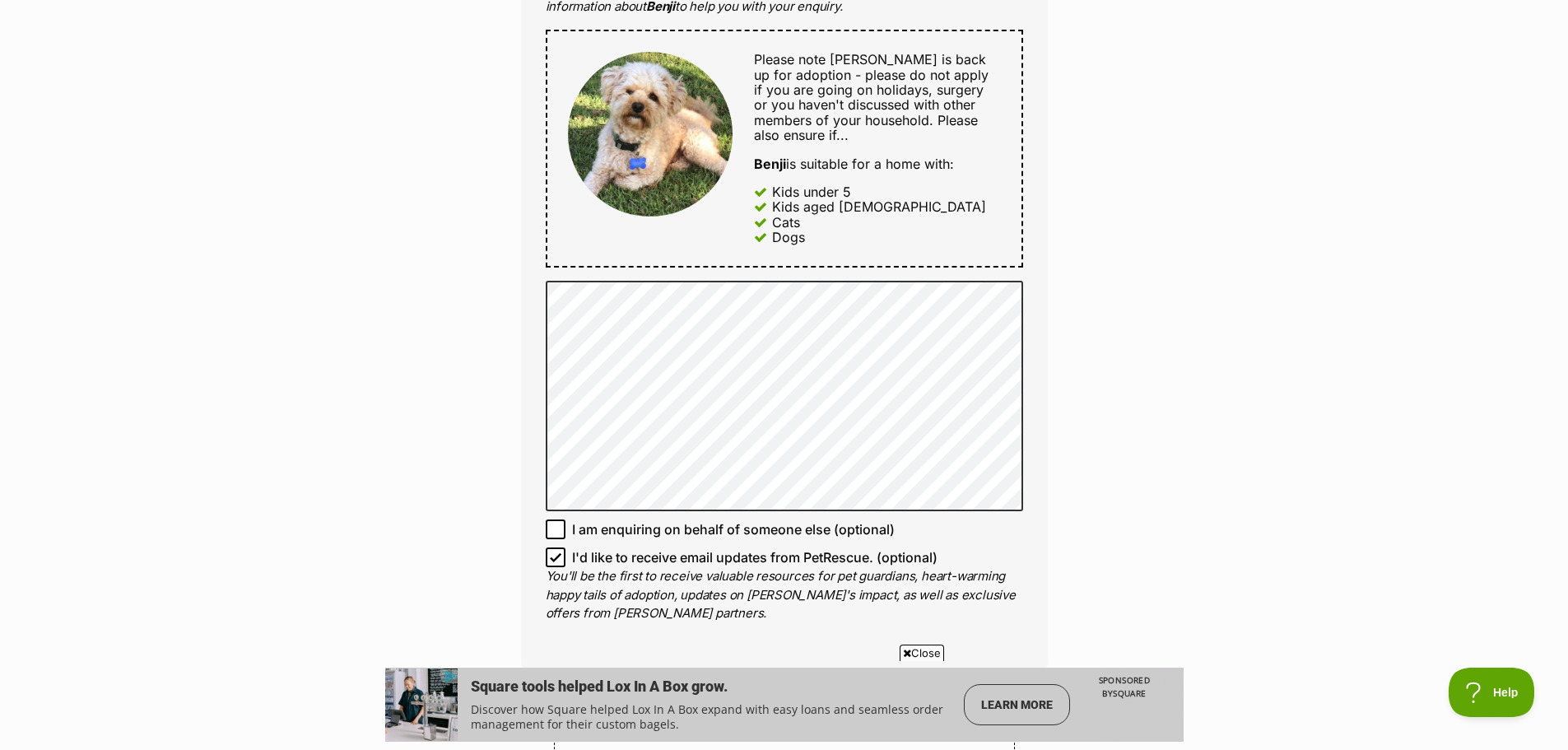
scroll to position [906, 0]
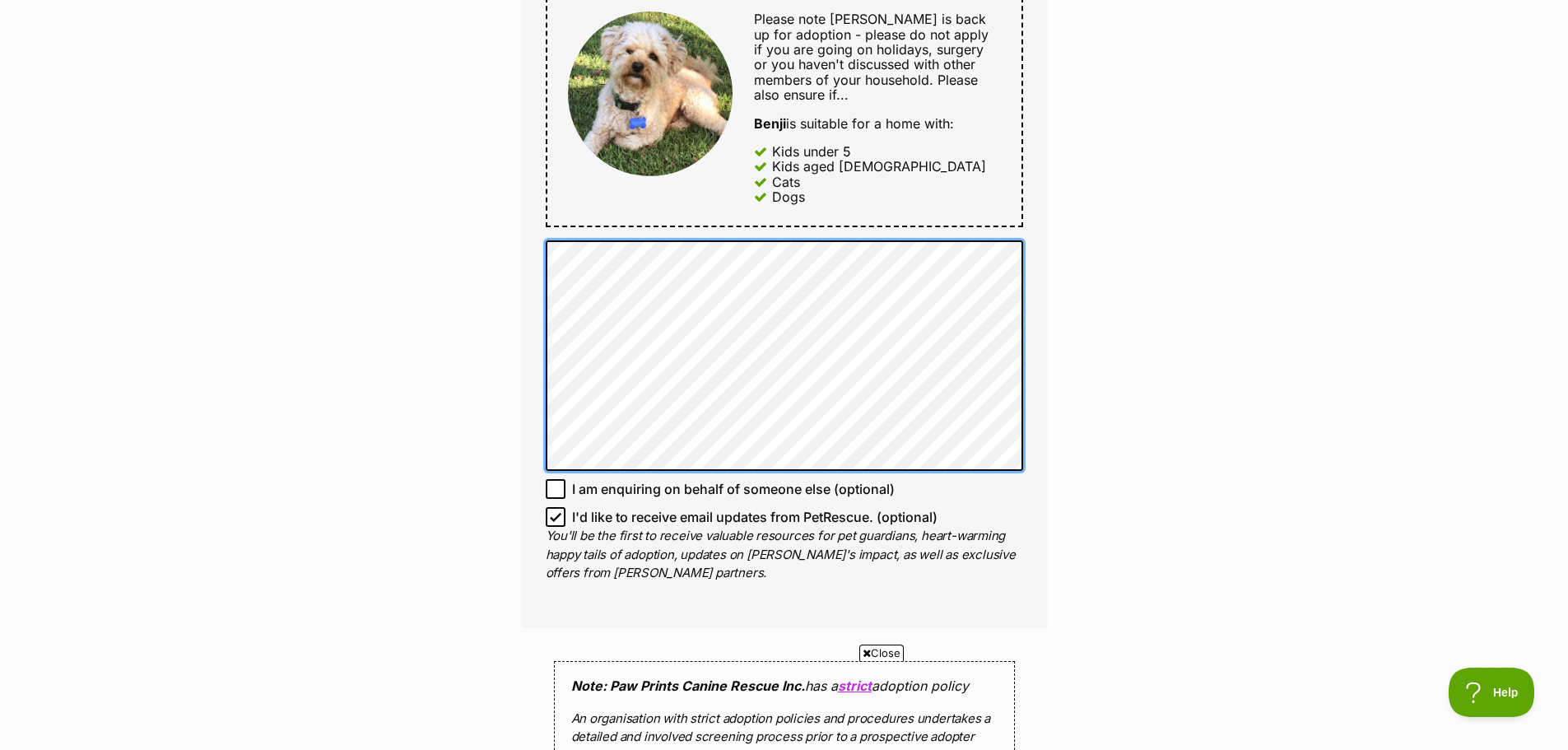
click at [519, 295] on div "Enquire about Benji Want to increase your chances of a successful enquiry? Upda…" at bounding box center [784, 335] width 576 height 2183
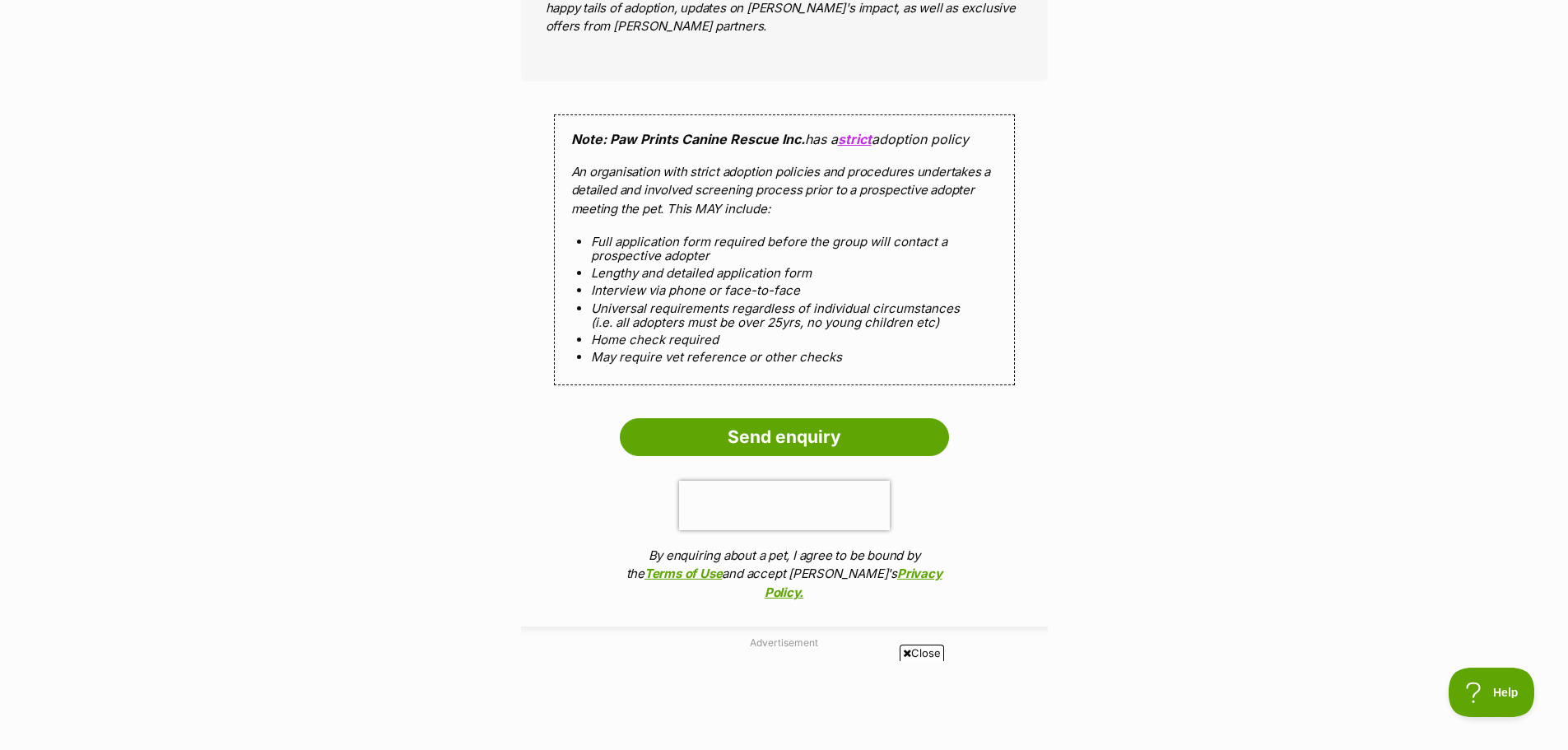
scroll to position [1483, 0]
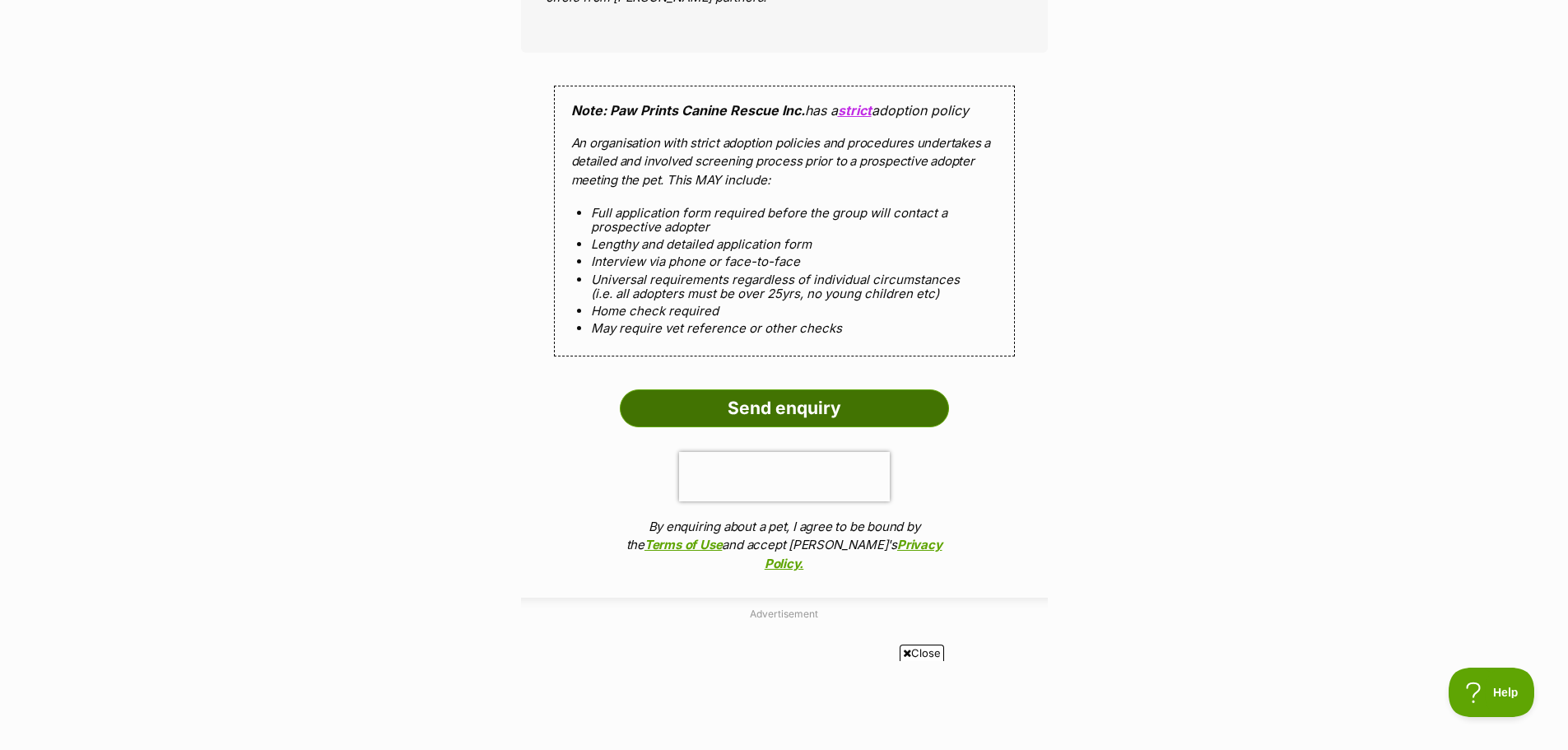
click at [799, 413] on input "Send enquiry" at bounding box center [784, 408] width 330 height 38
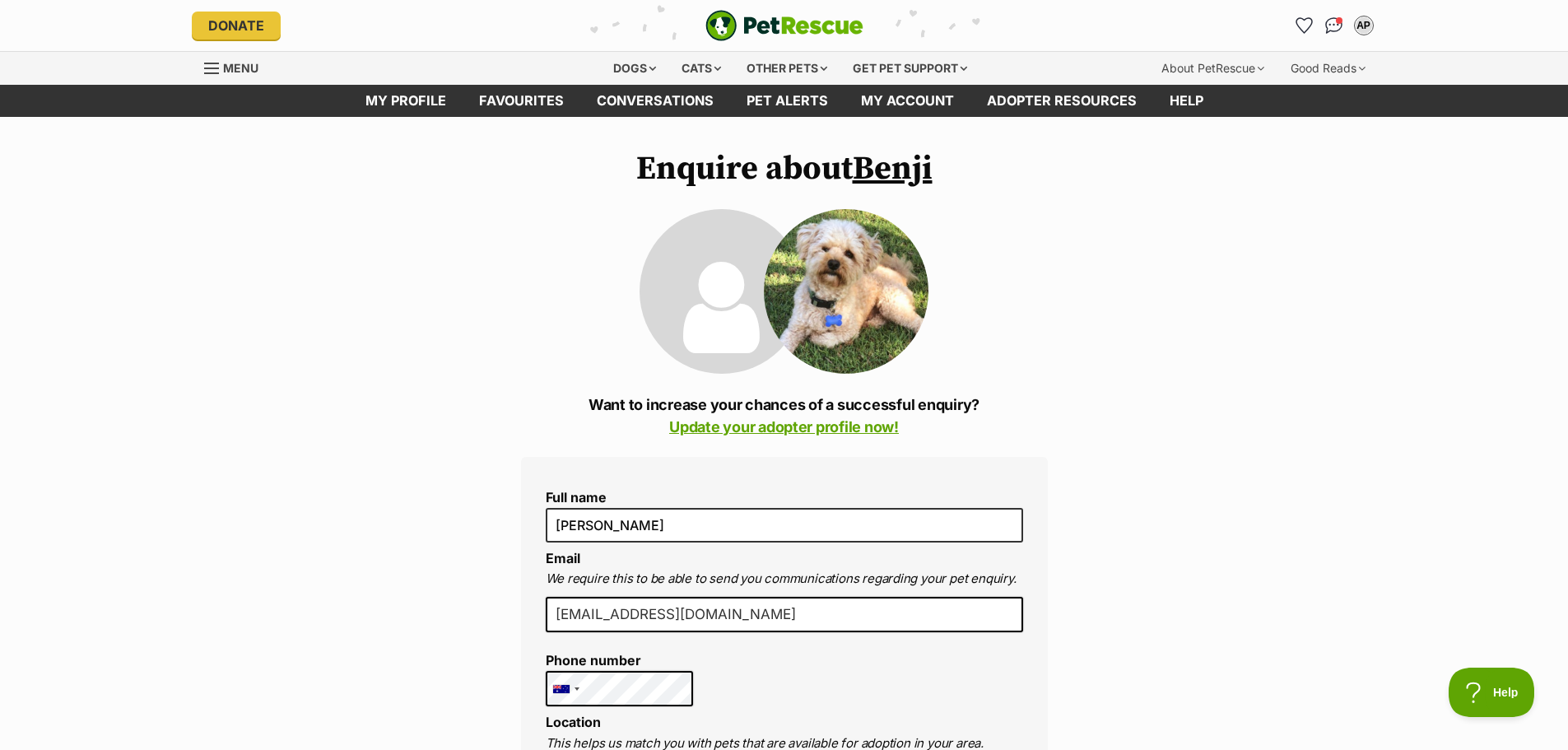
scroll to position [0, 0]
click at [1369, 23] on div "AP" at bounding box center [1364, 25] width 21 height 21
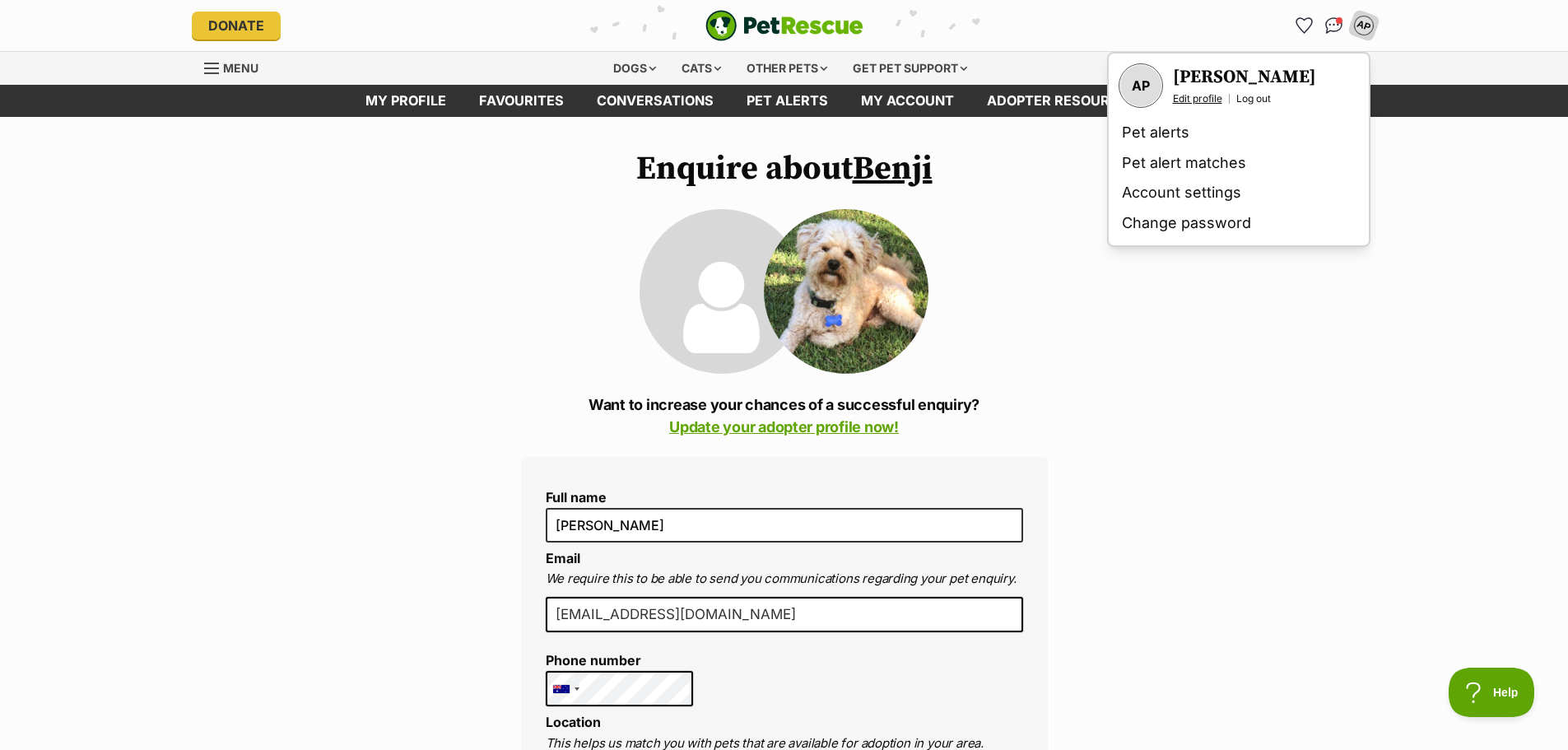
click at [1188, 97] on link "Edit profile" at bounding box center [1197, 99] width 49 height 13
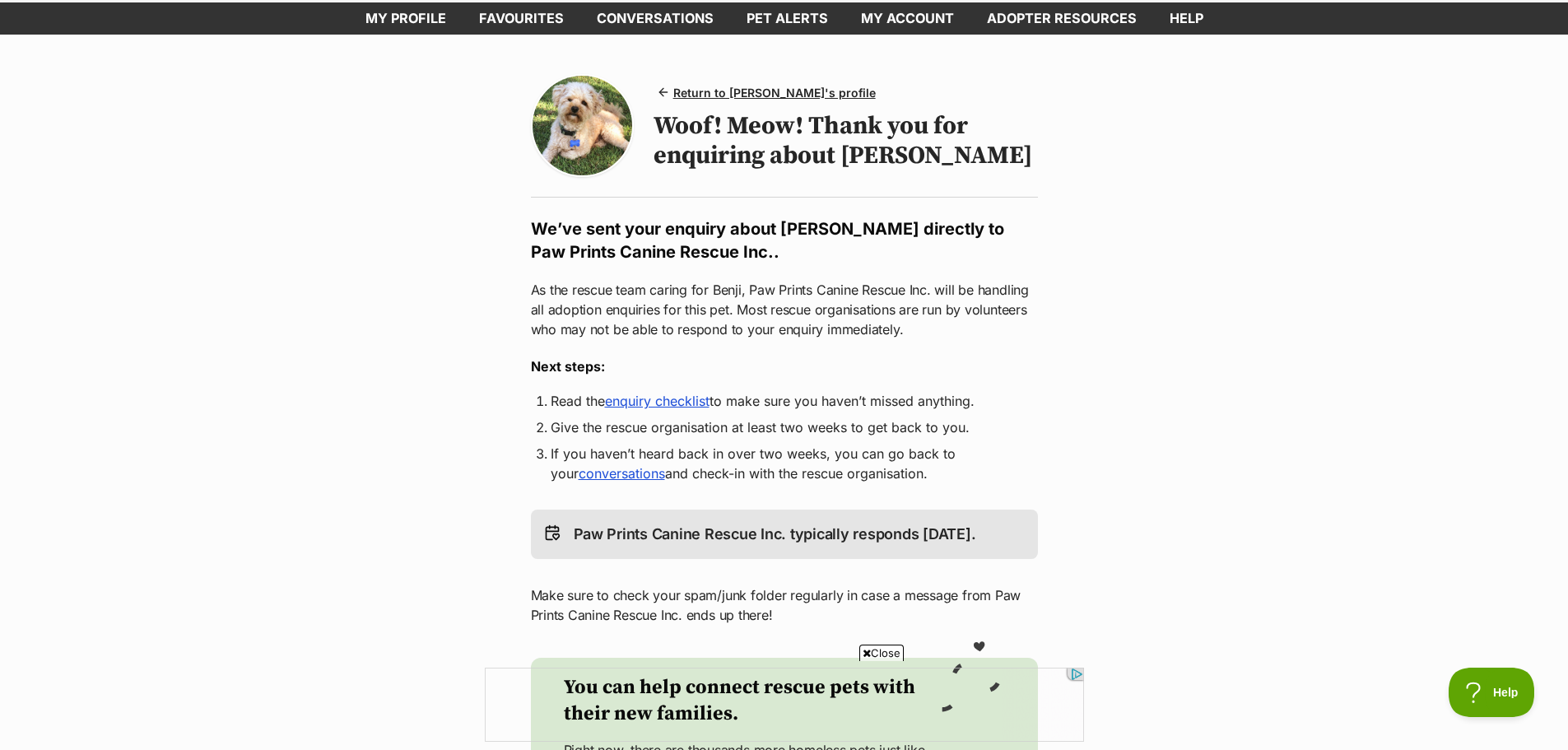
scroll to position [165, 0]
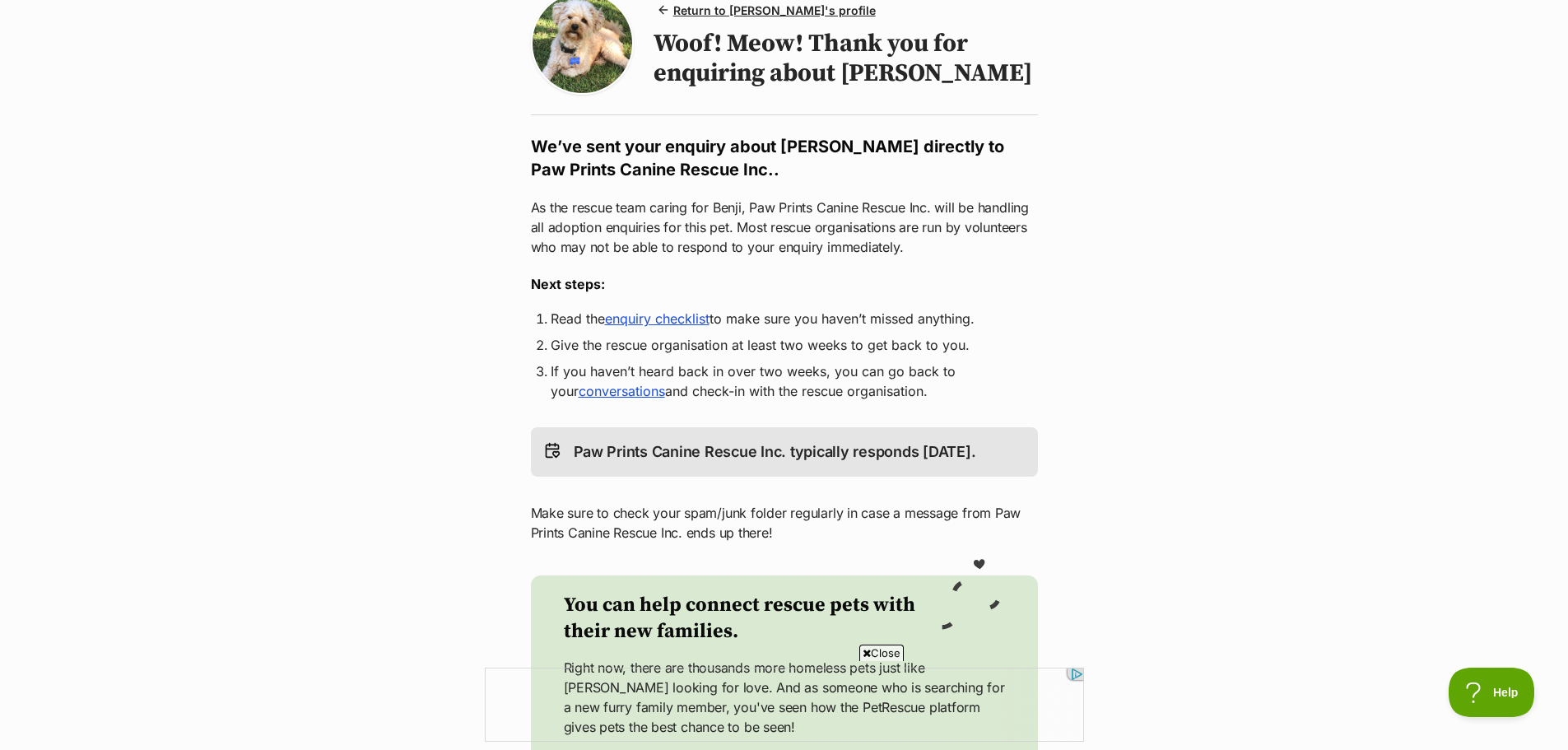
click at [652, 327] on link "enquiry checklist" at bounding box center [657, 318] width 104 height 16
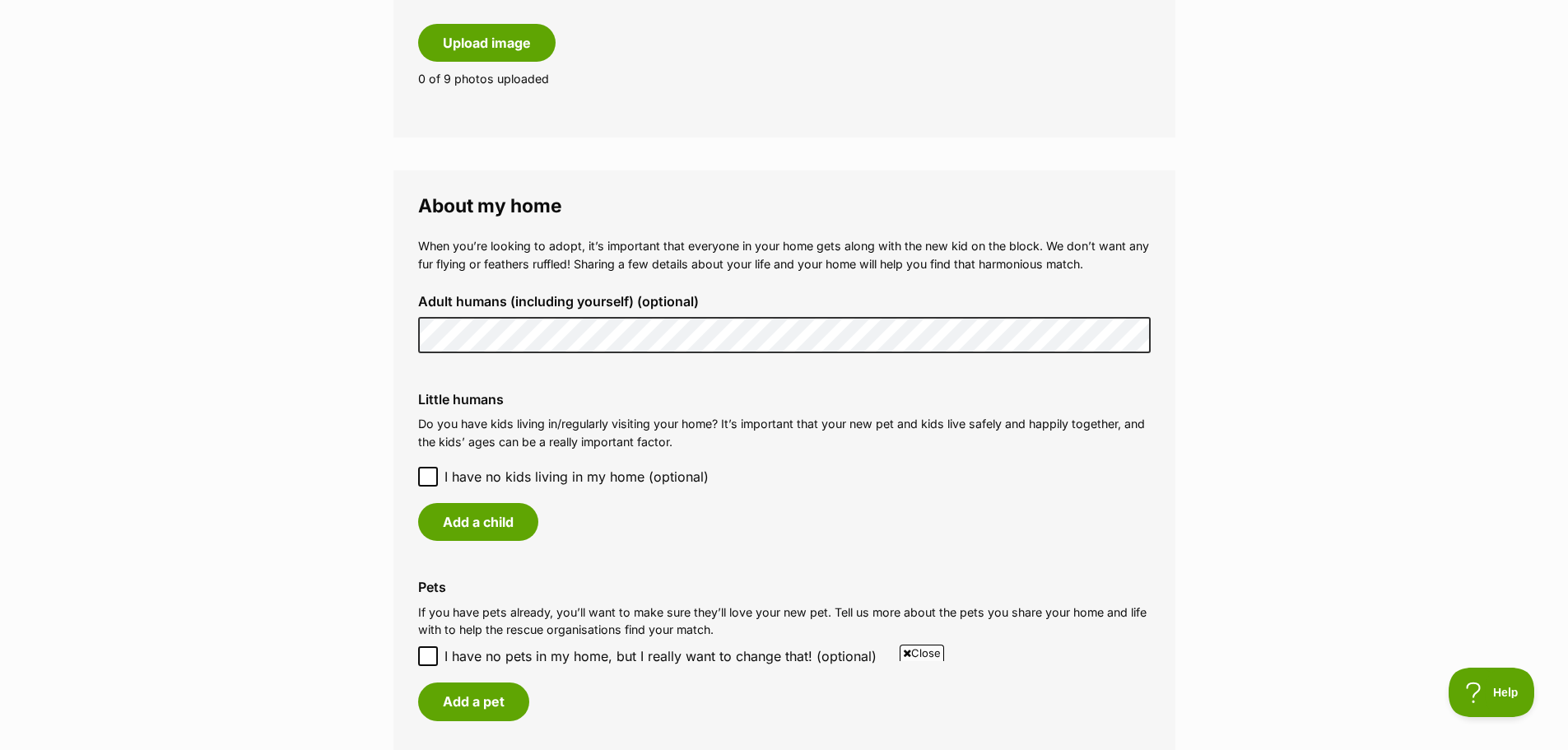
scroll to position [1070, 0]
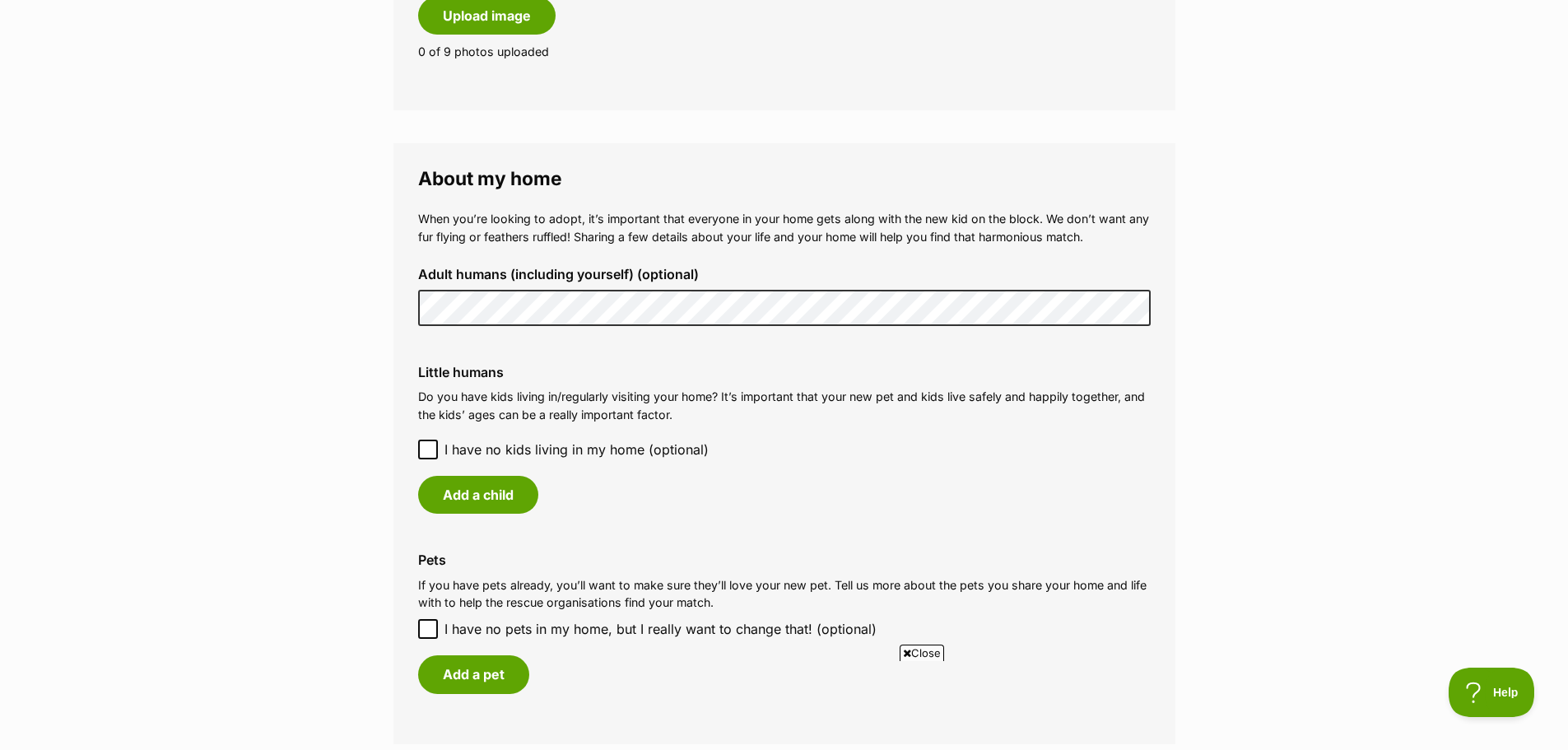
click at [427, 446] on icon at bounding box center [428, 449] width 12 height 12
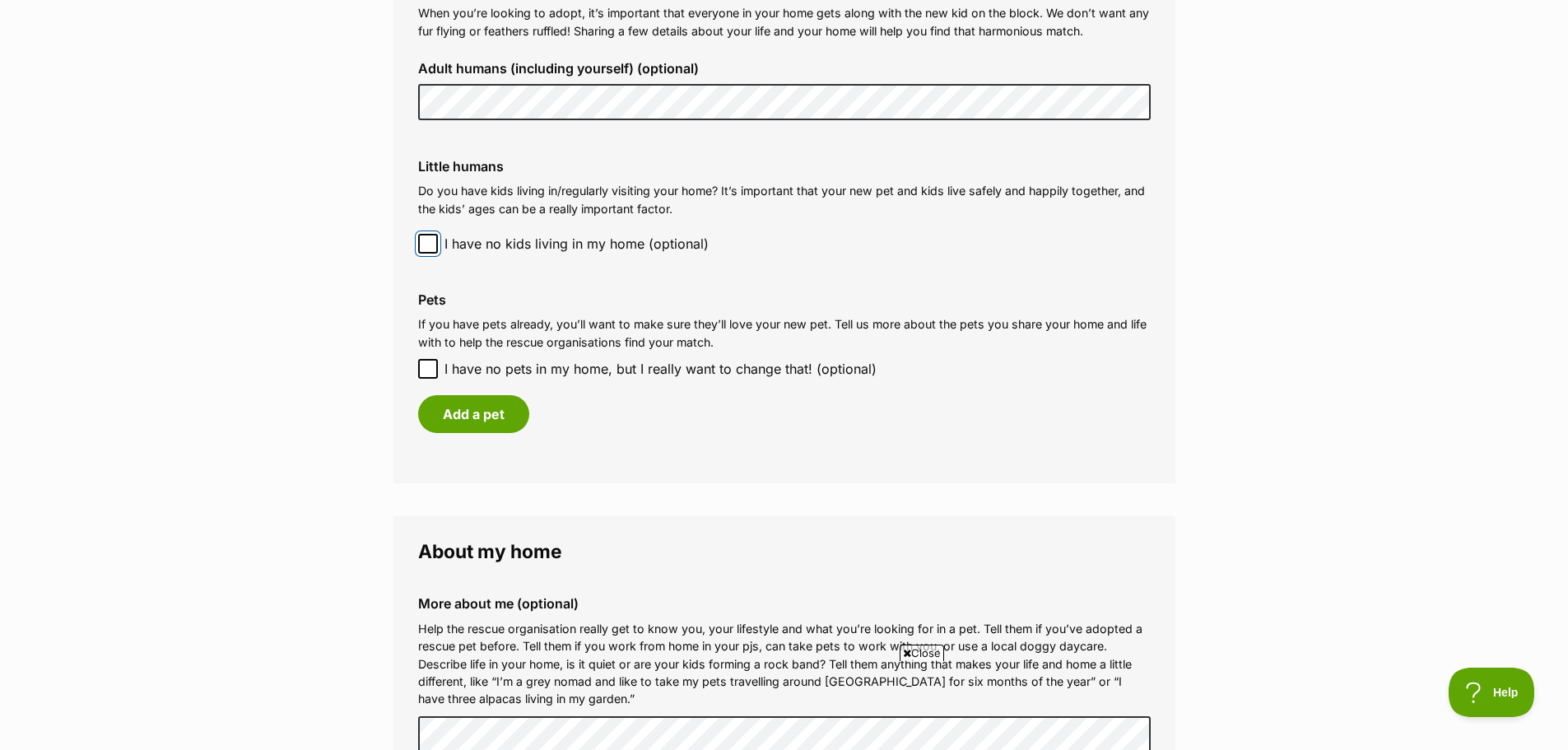
scroll to position [1318, 0]
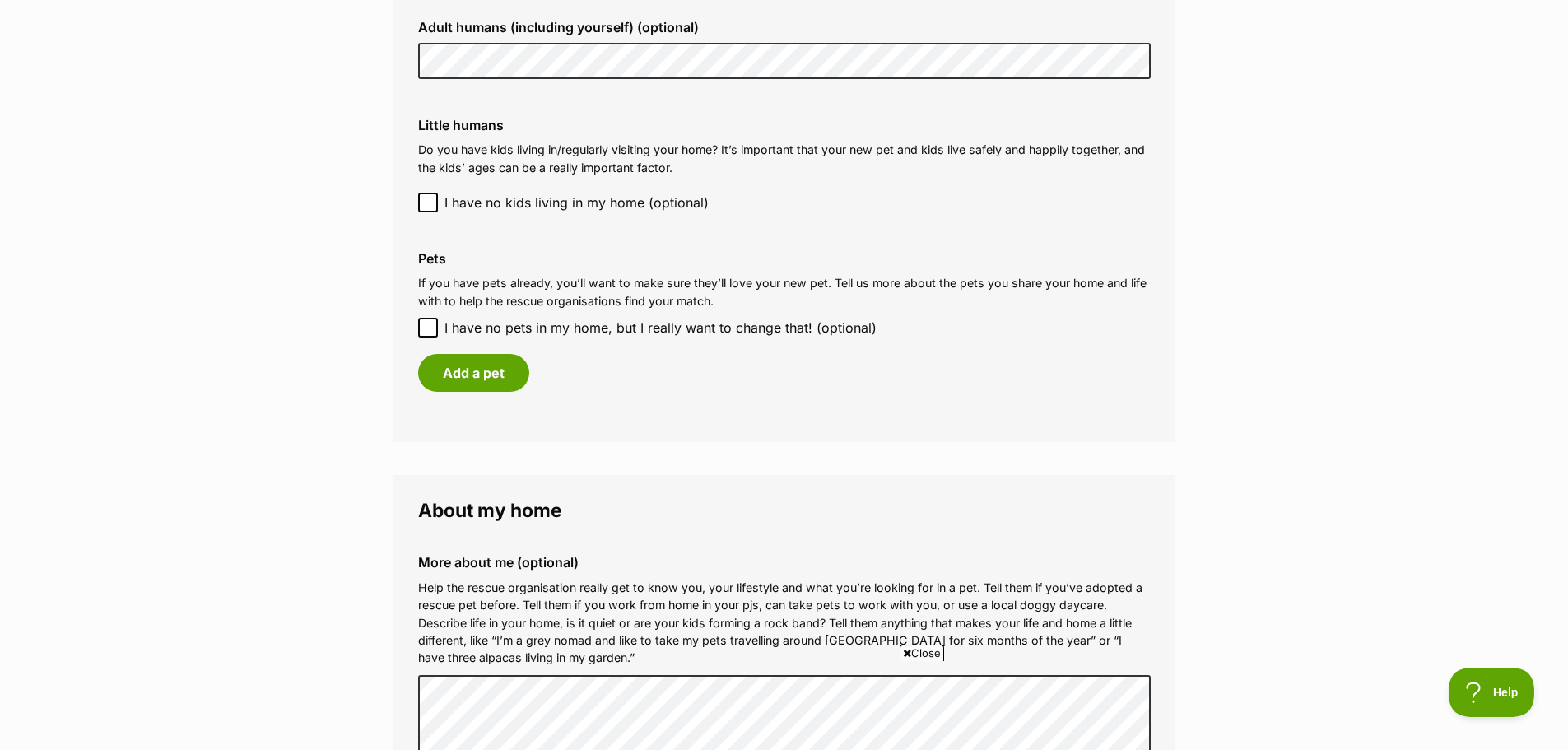
click at [428, 327] on icon at bounding box center [428, 328] width 12 height 12
click at [428, 327] on input "I have no pets in my home, but I really want to change that! (optional)" at bounding box center [428, 328] width 20 height 20
checkbox input "true"
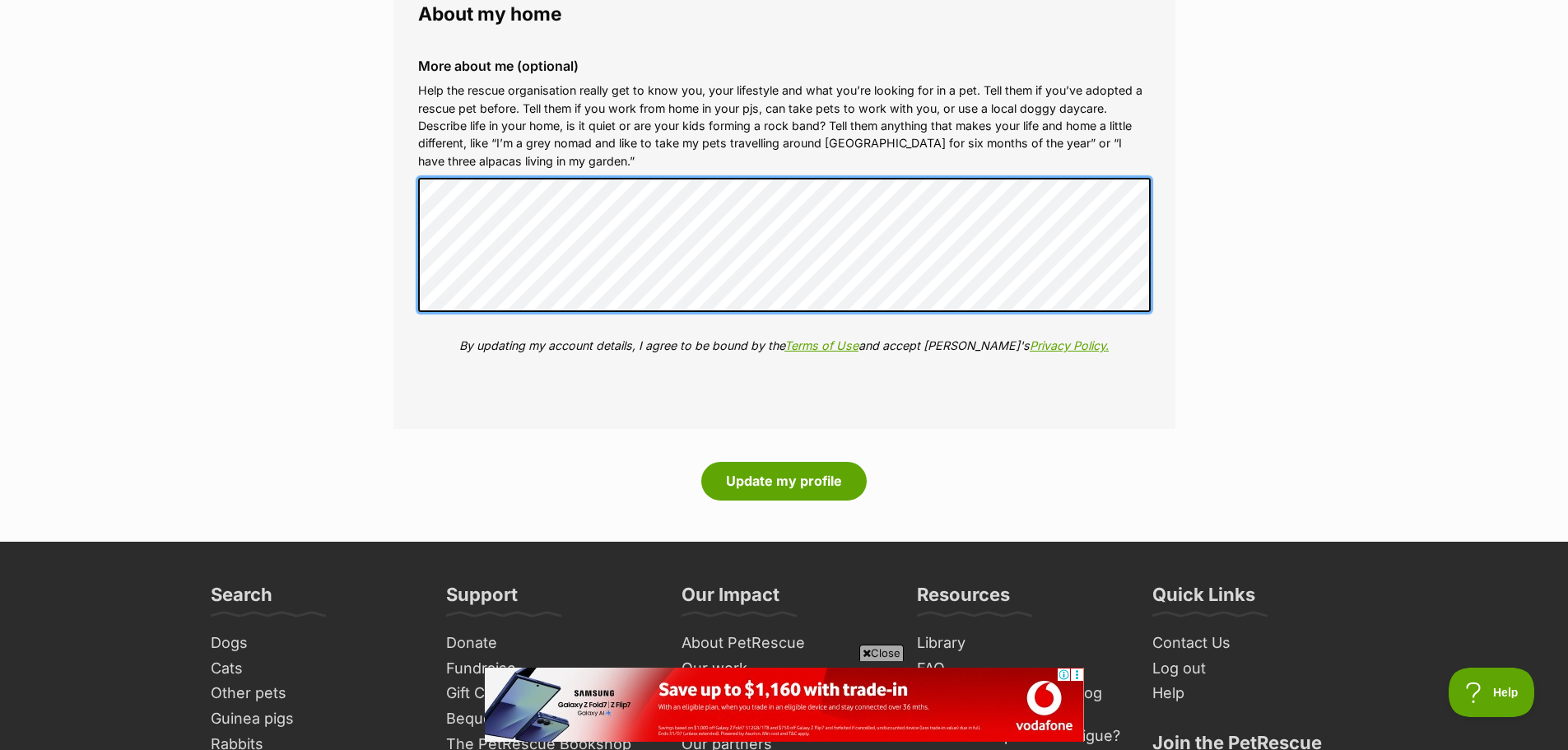
scroll to position [1894, 0]
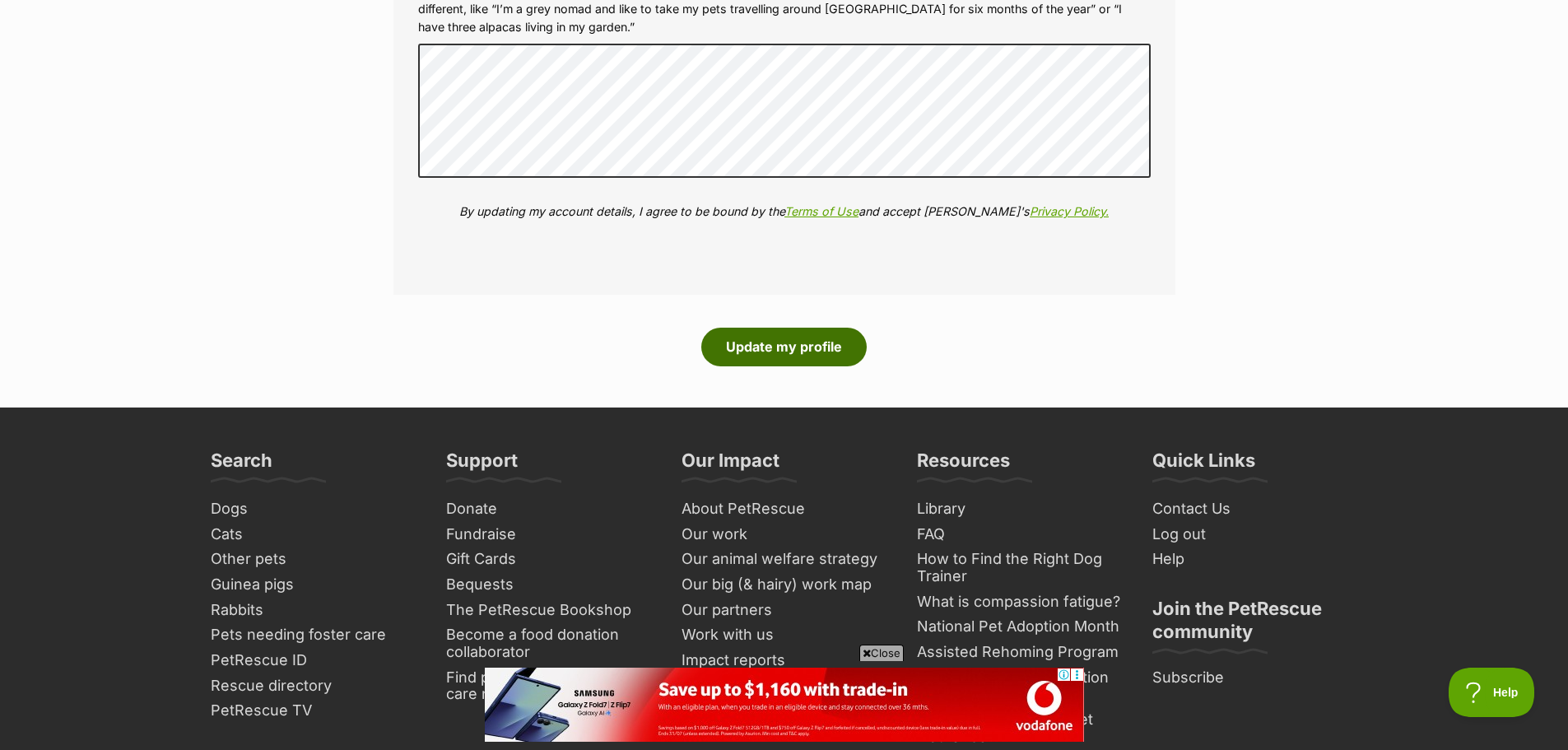
click at [766, 345] on button "Update my profile" at bounding box center [784, 346] width 166 height 38
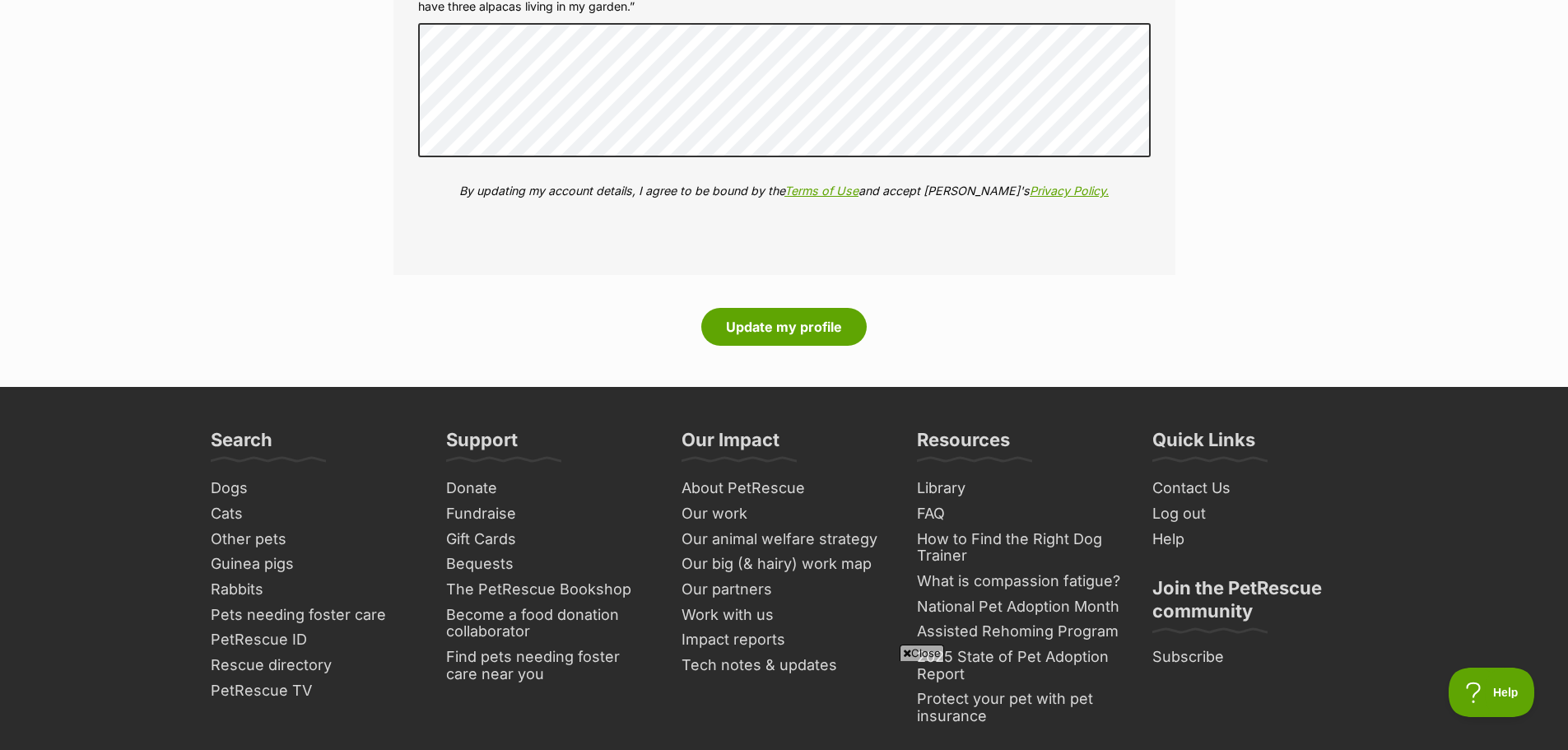
scroll to position [1976, 0]
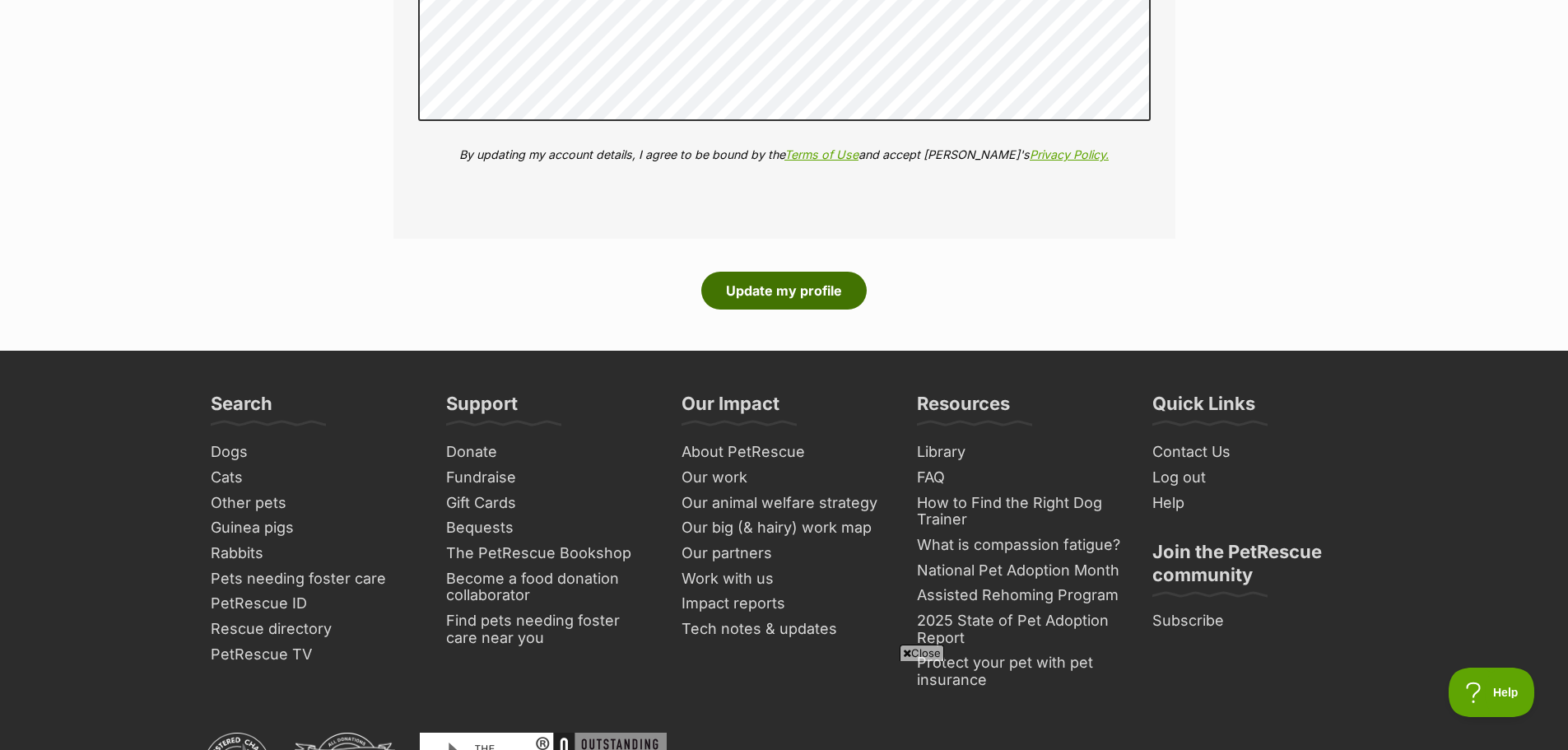
click at [807, 299] on button "Update my profile" at bounding box center [784, 290] width 166 height 38
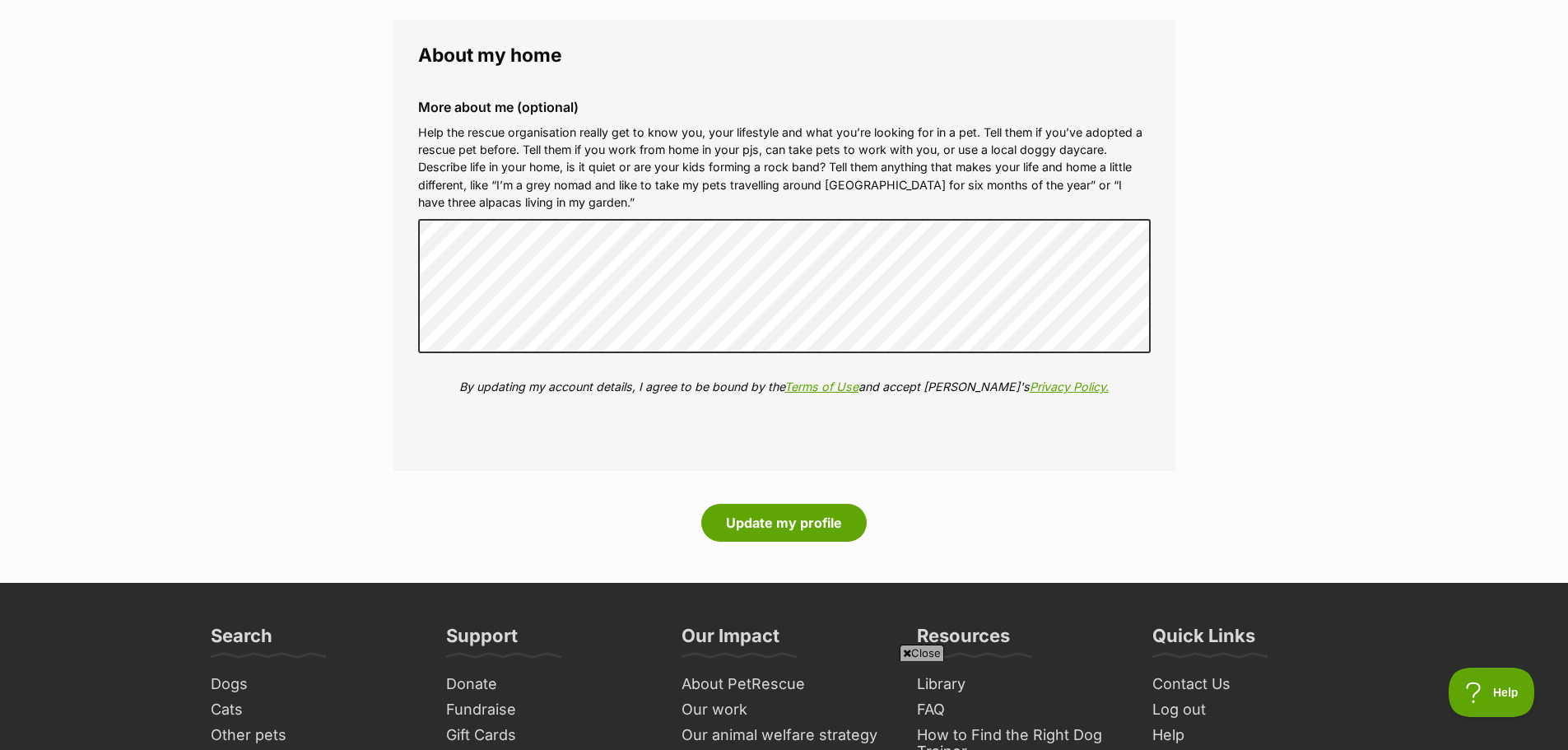
scroll to position [1811, 0]
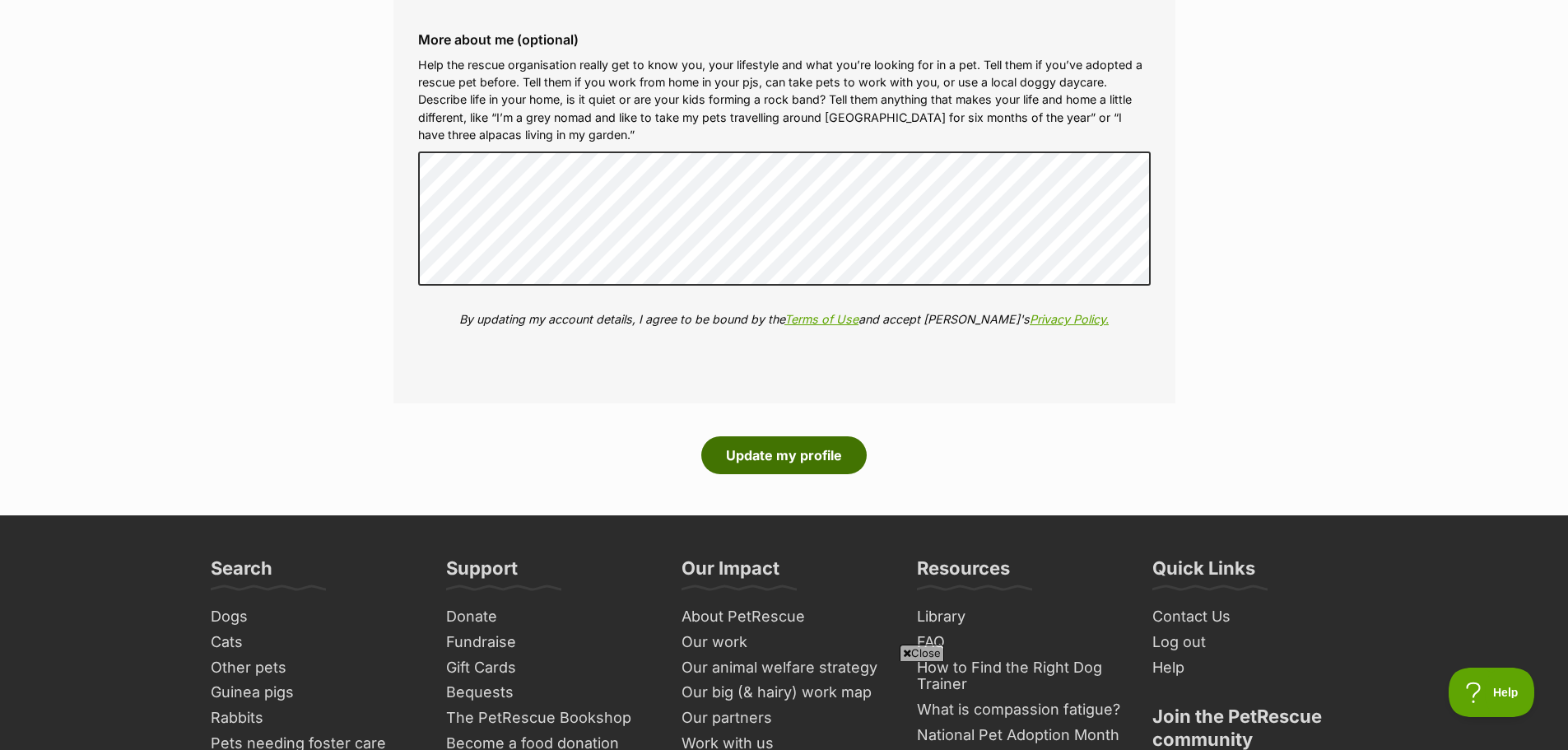
click at [799, 459] on button "Update my profile" at bounding box center [784, 455] width 166 height 38
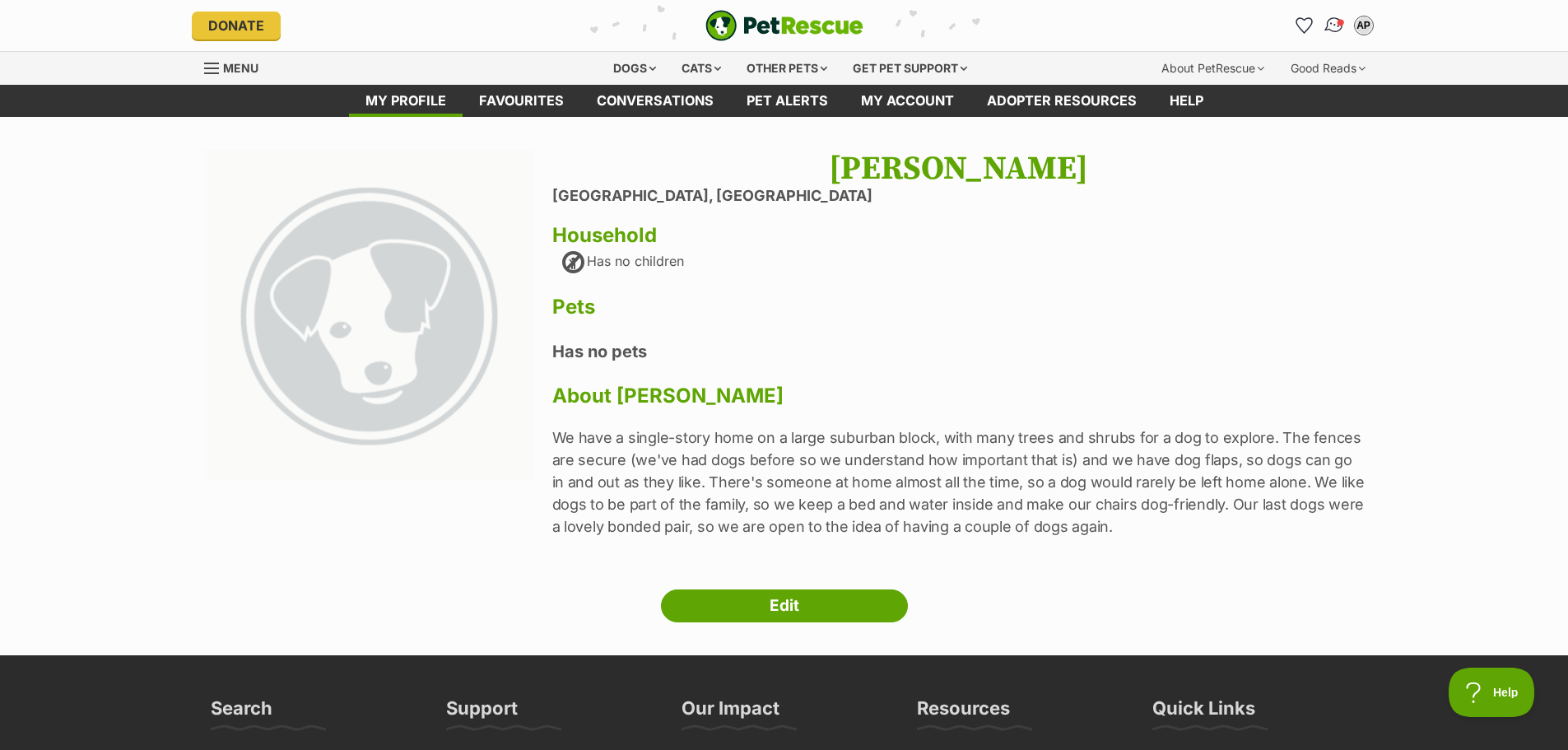
click at [1336, 18] on img "Conversations" at bounding box center [1334, 25] width 22 height 21
